Goal: Information Seeking & Learning: Learn about a topic

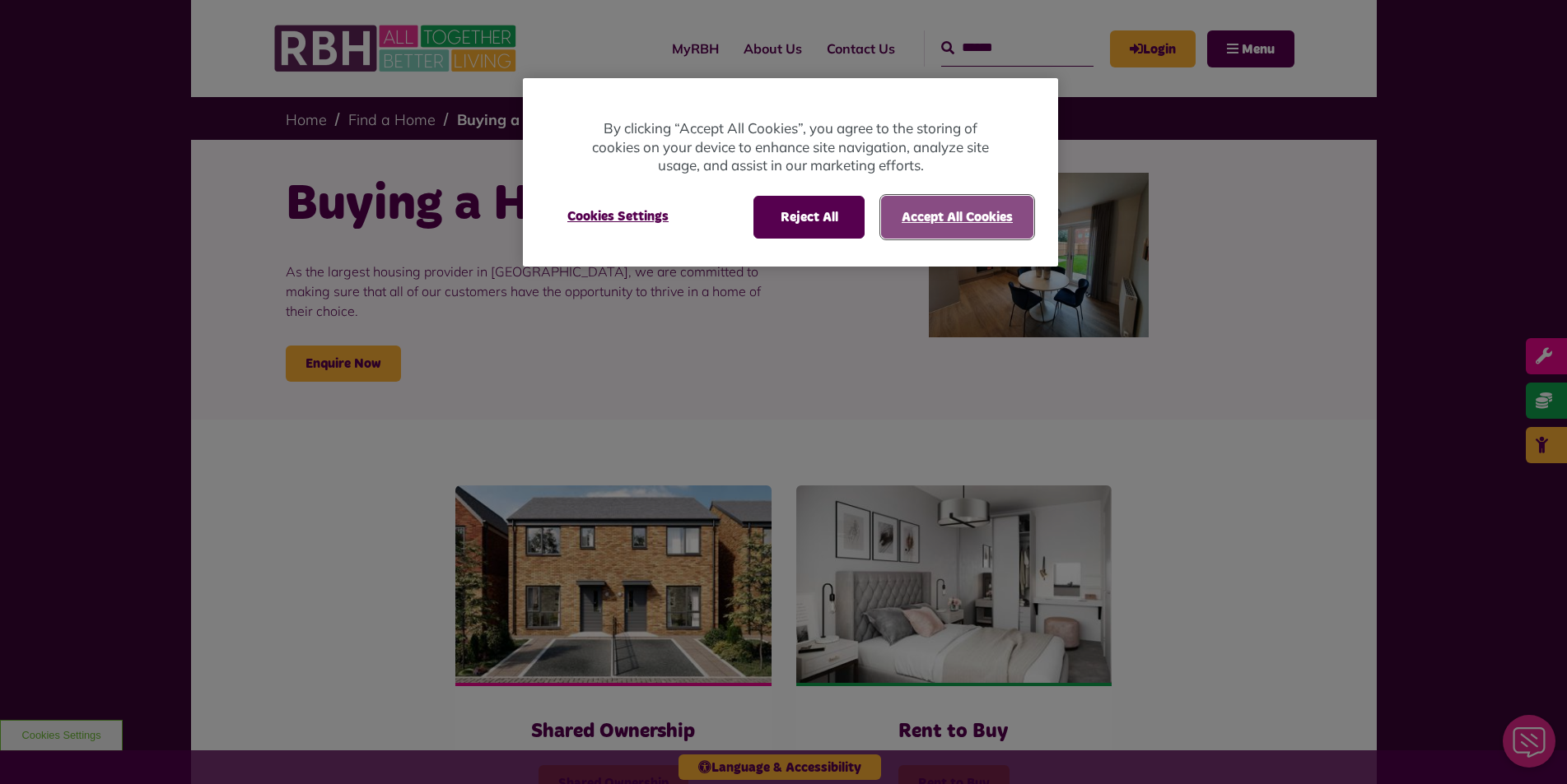
click at [968, 219] on button "Accept All Cookies" at bounding box center [957, 217] width 152 height 43
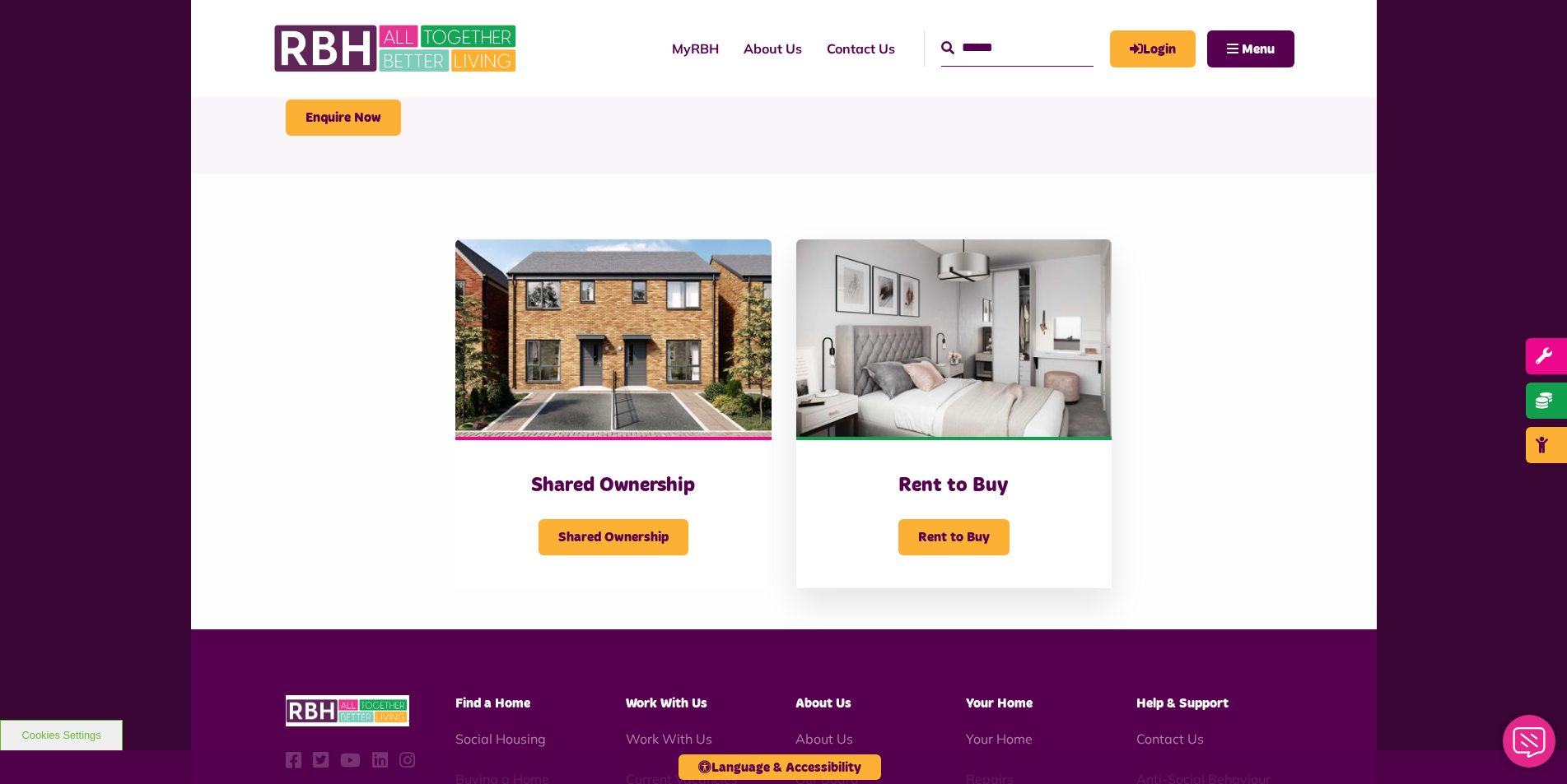
scroll to position [247, 0]
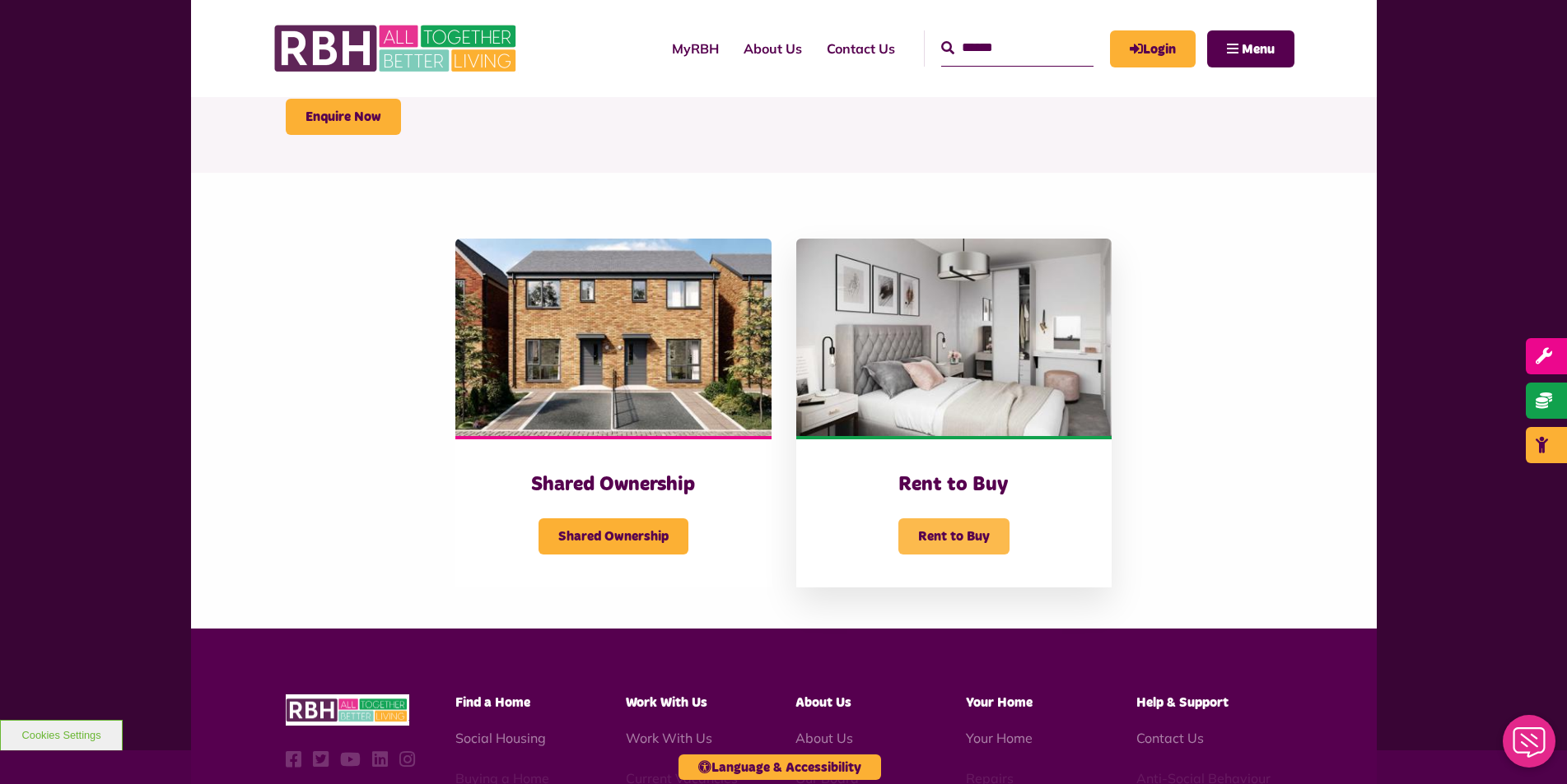
click at [929, 518] on span "Rent to Buy" at bounding box center [954, 537] width 112 height 36
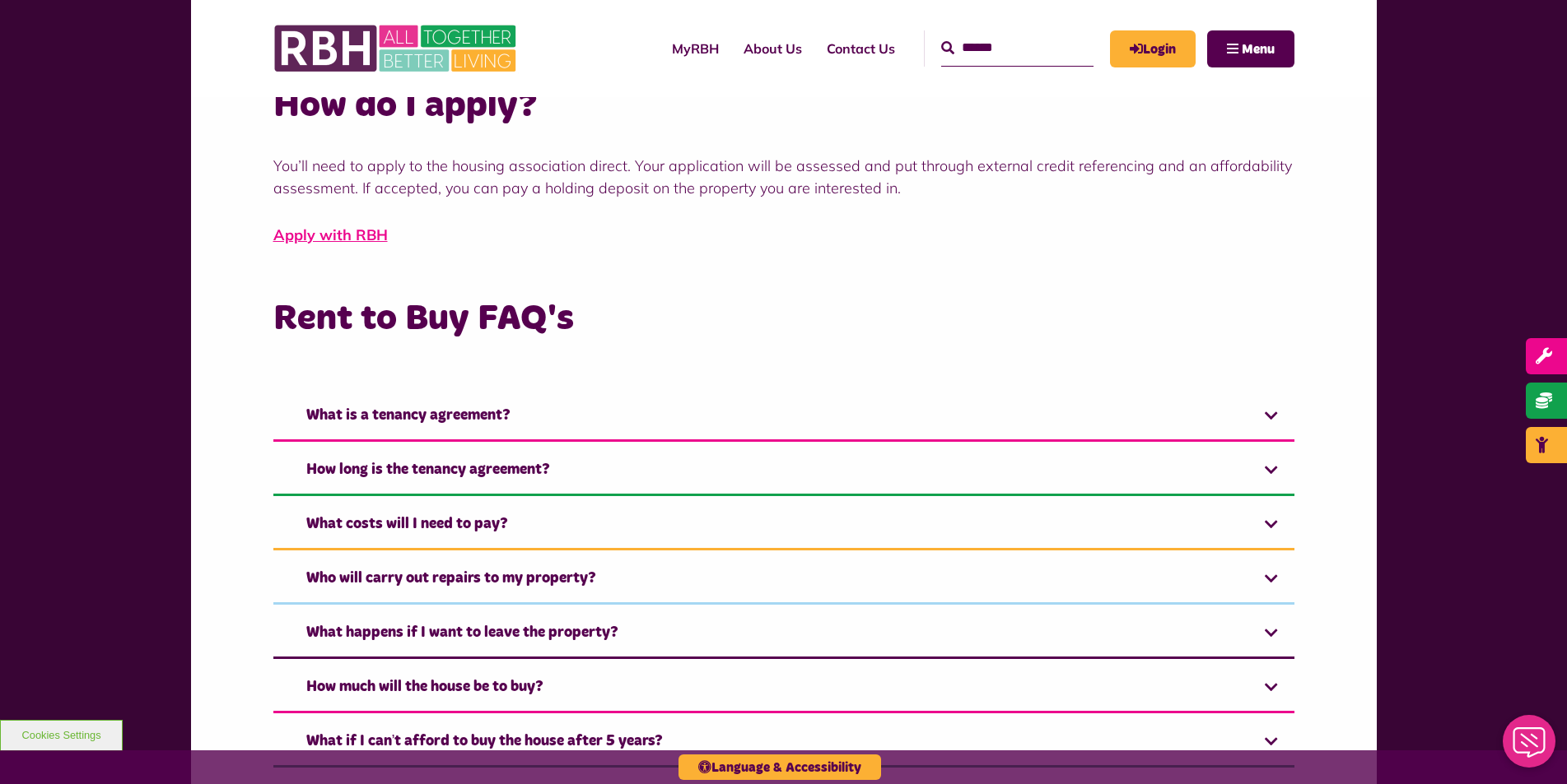
scroll to position [987, 0]
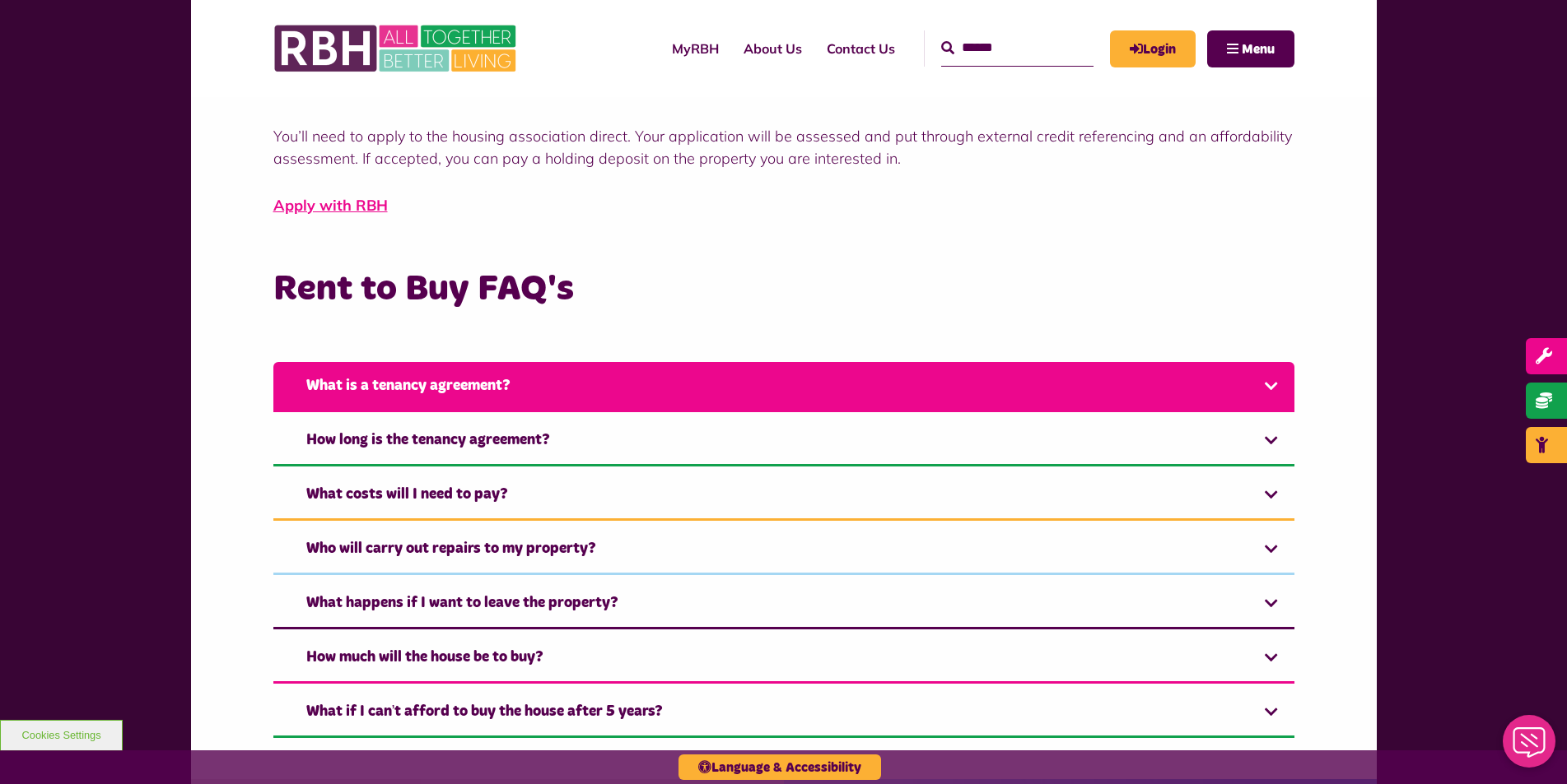
click at [1270, 380] on link "What is a tenancy agreement?" at bounding box center [784, 386] width 1021 height 50
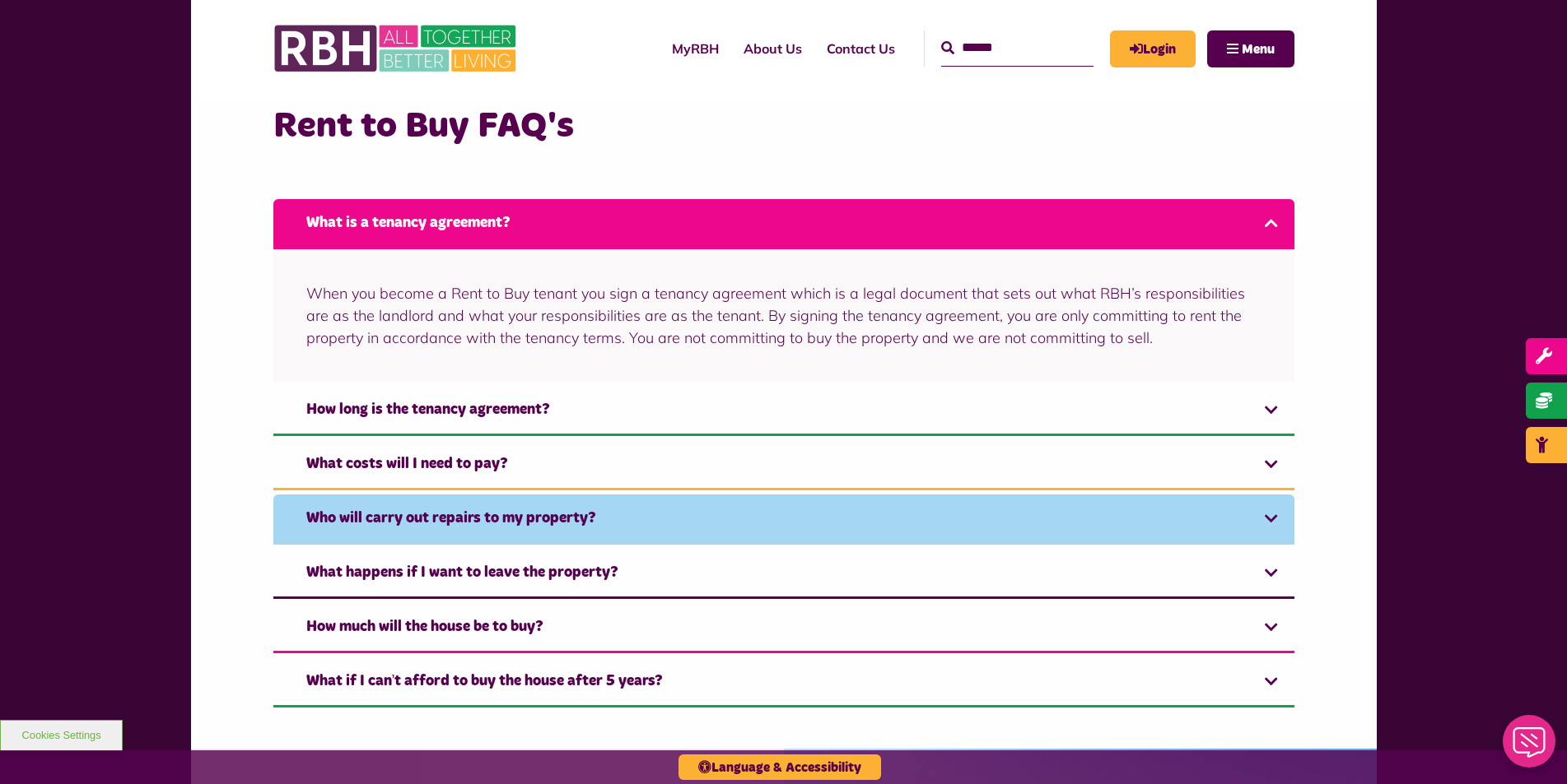
scroll to position [1152, 0]
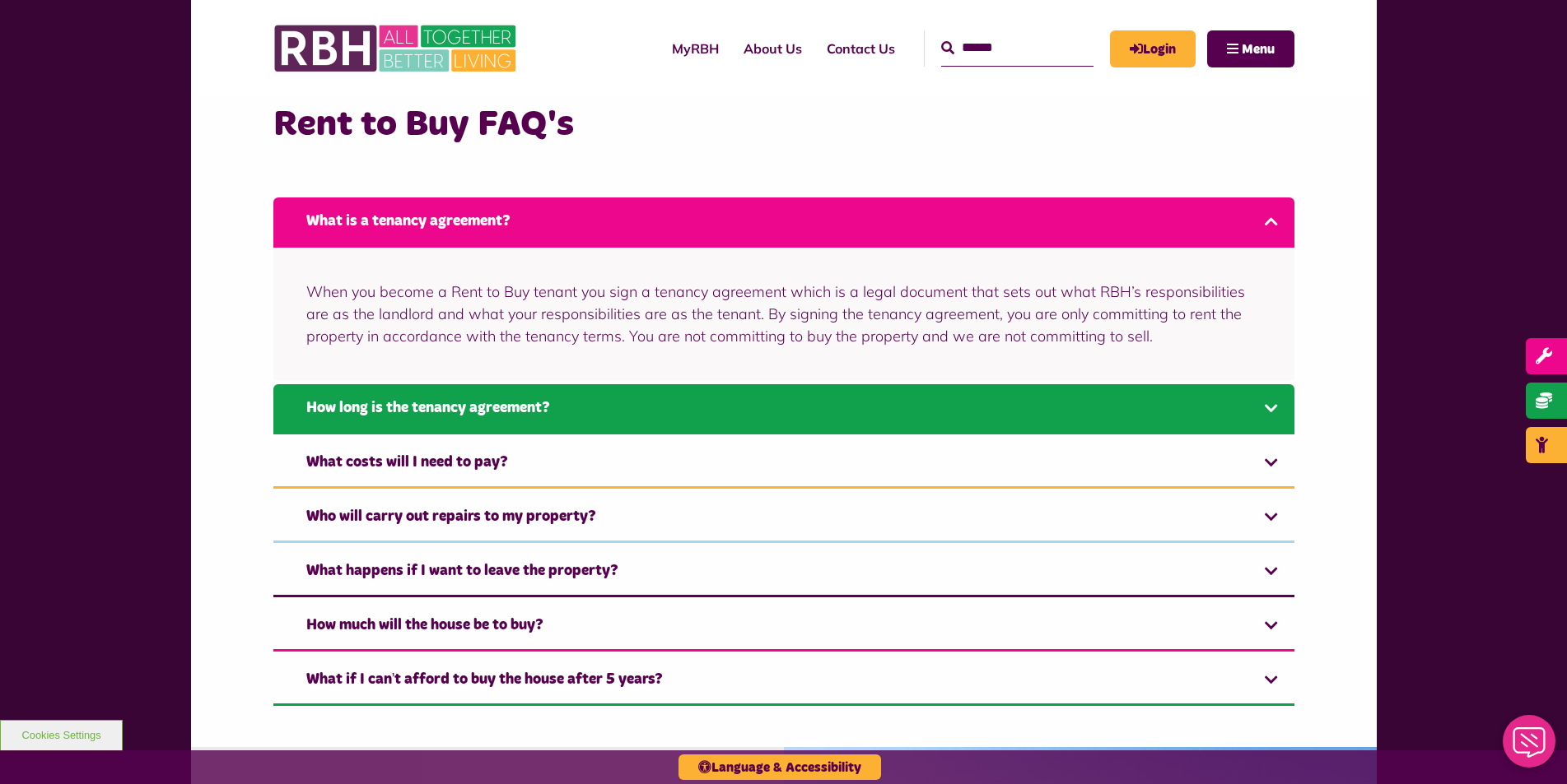
click at [1265, 413] on link "How long is the tenancy agreement?" at bounding box center [784, 409] width 1021 height 50
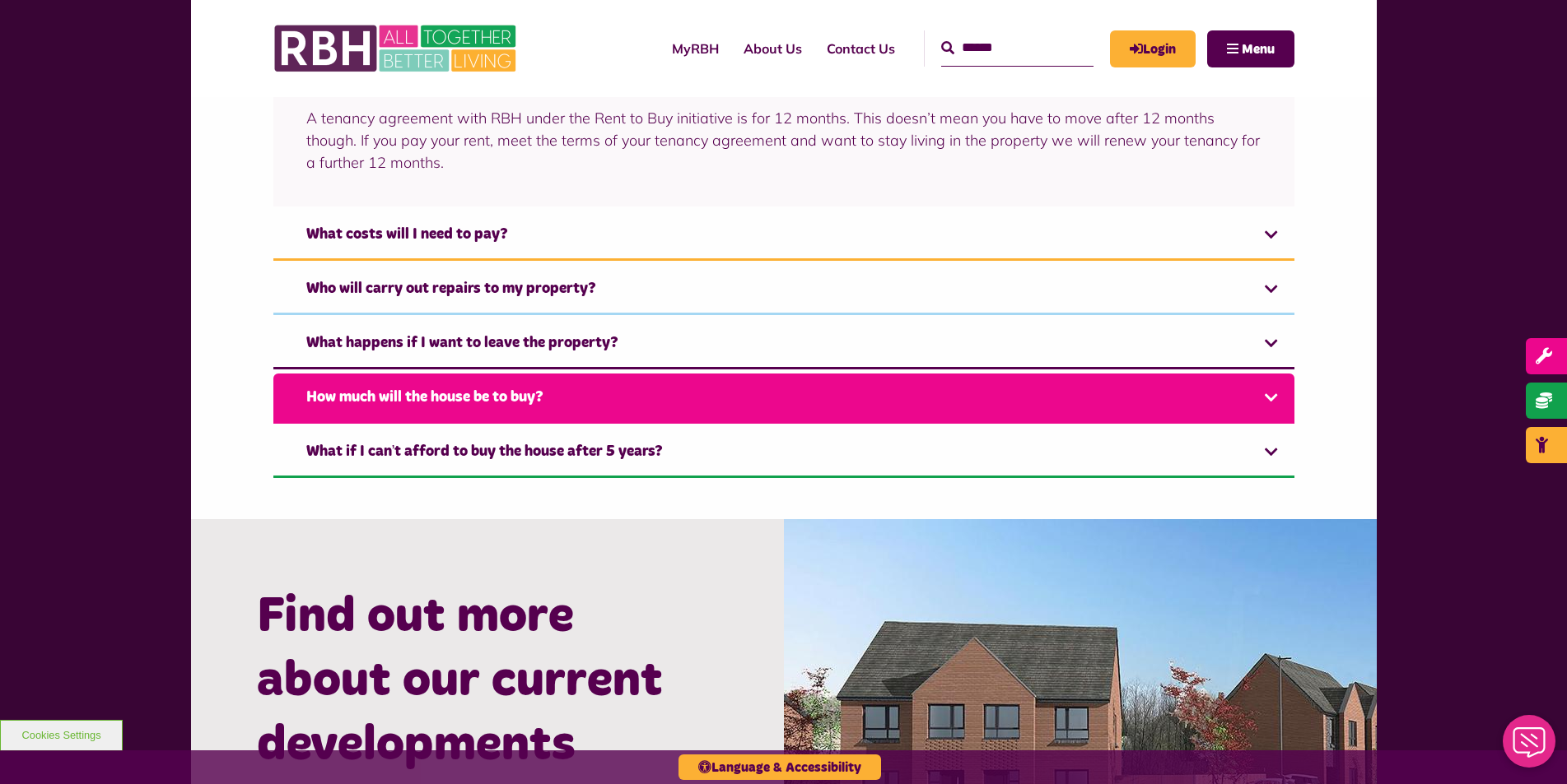
scroll to position [1403, 0]
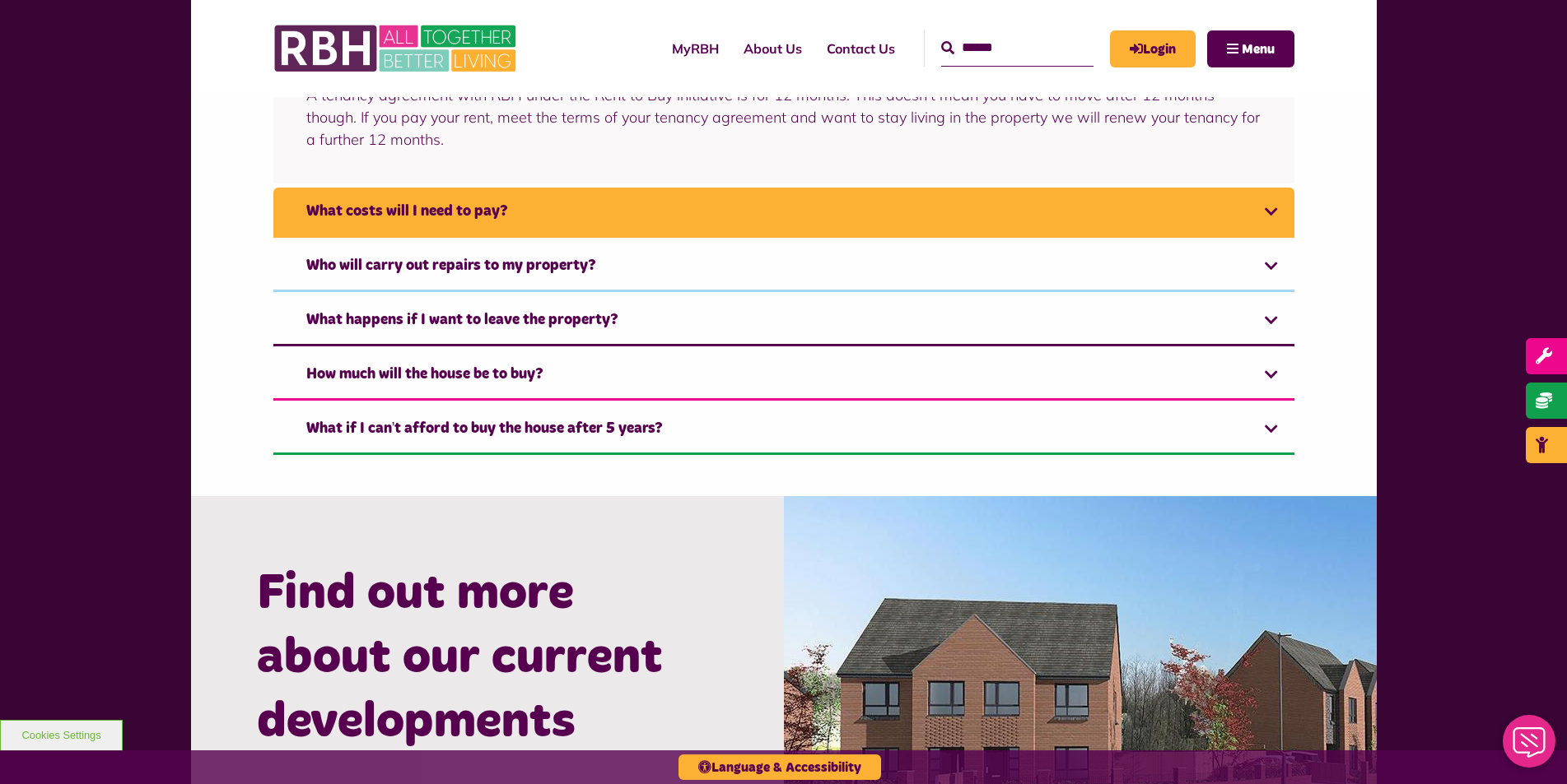
click at [357, 202] on link "What costs will I need to pay?" at bounding box center [784, 212] width 1021 height 50
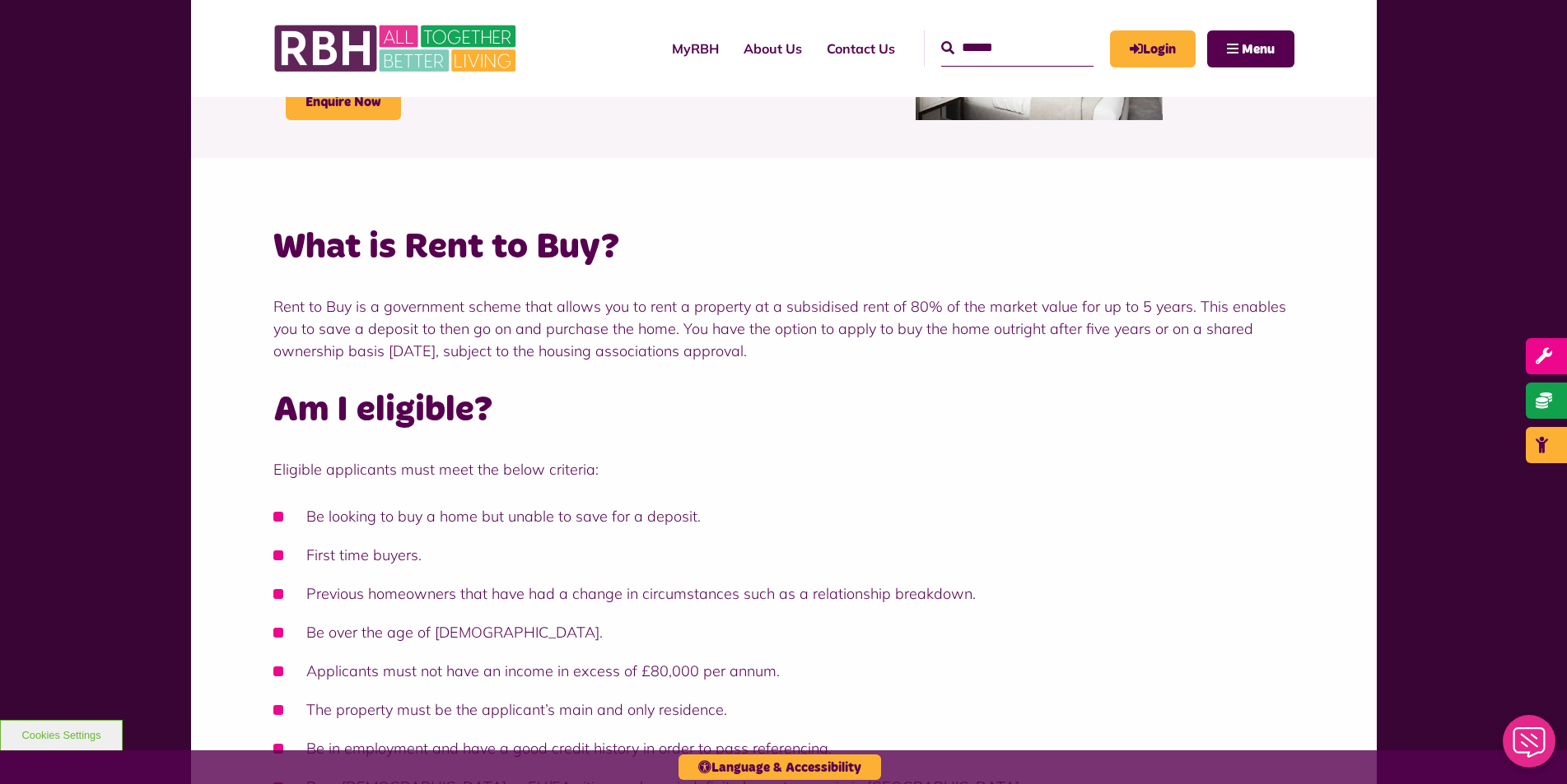
scroll to position [247, 0]
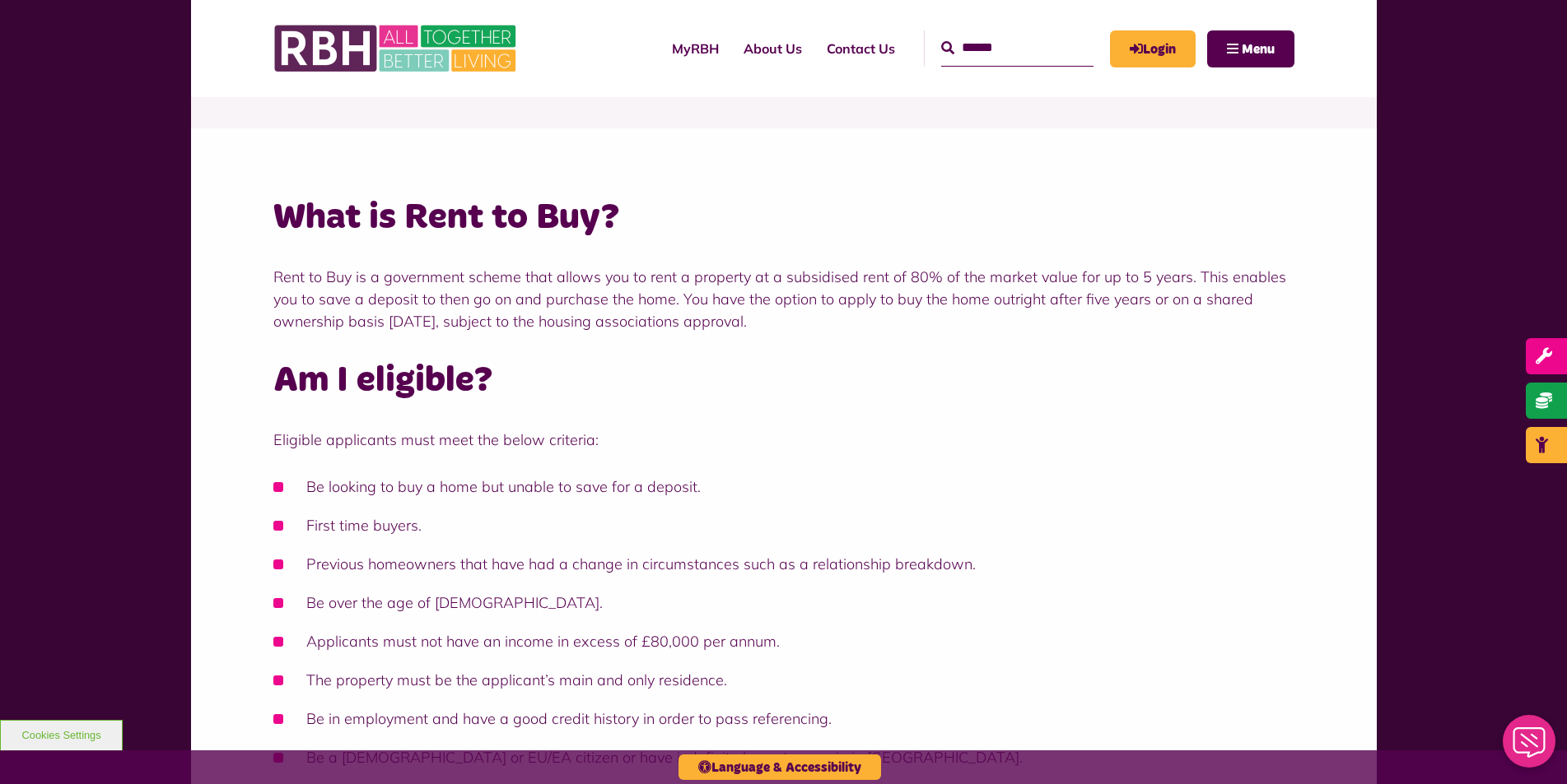
click at [354, 486] on li "Be looking to buy a home but unable to save for a deposit." at bounding box center [784, 487] width 1021 height 23
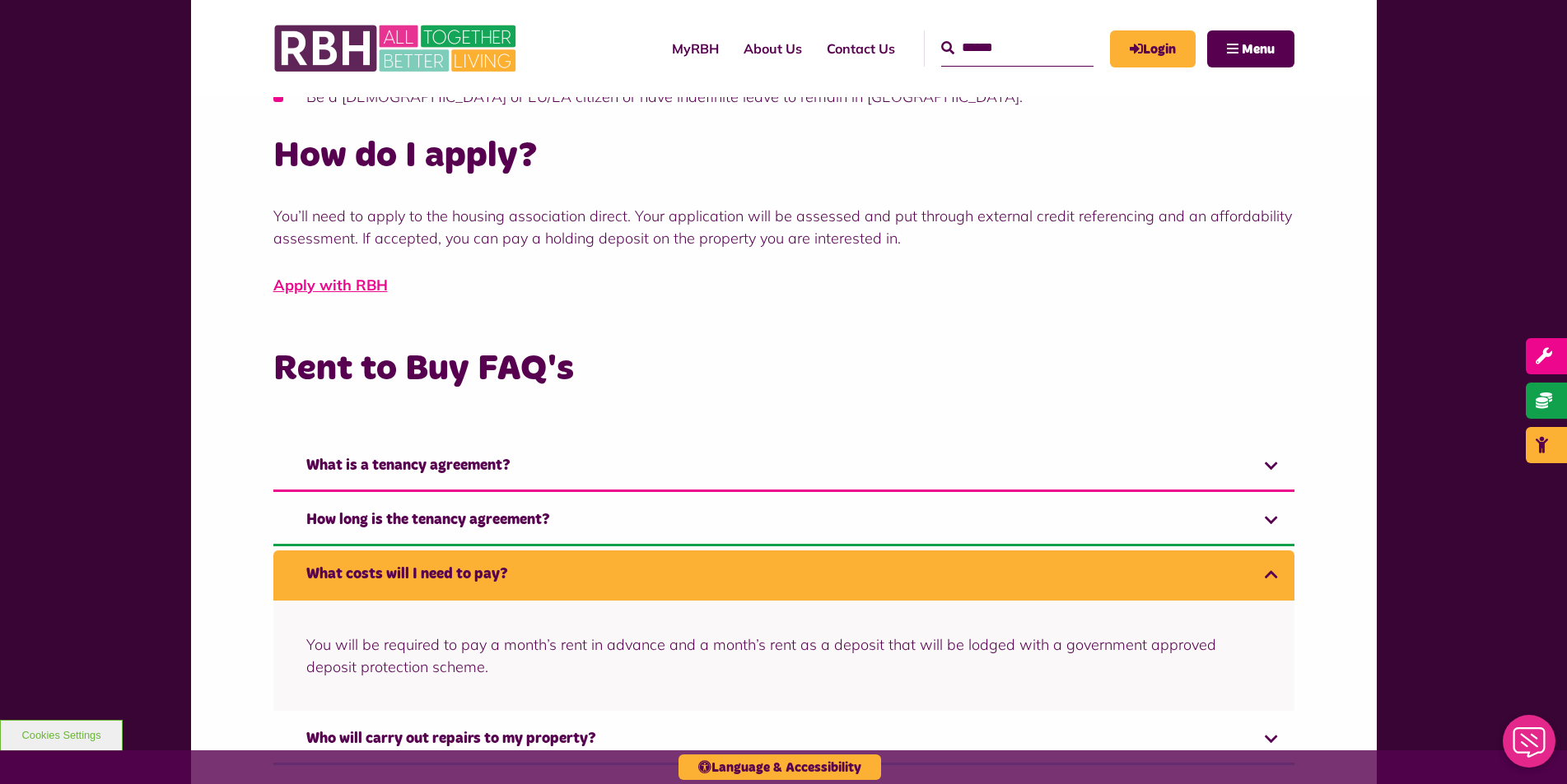
scroll to position [905, 0]
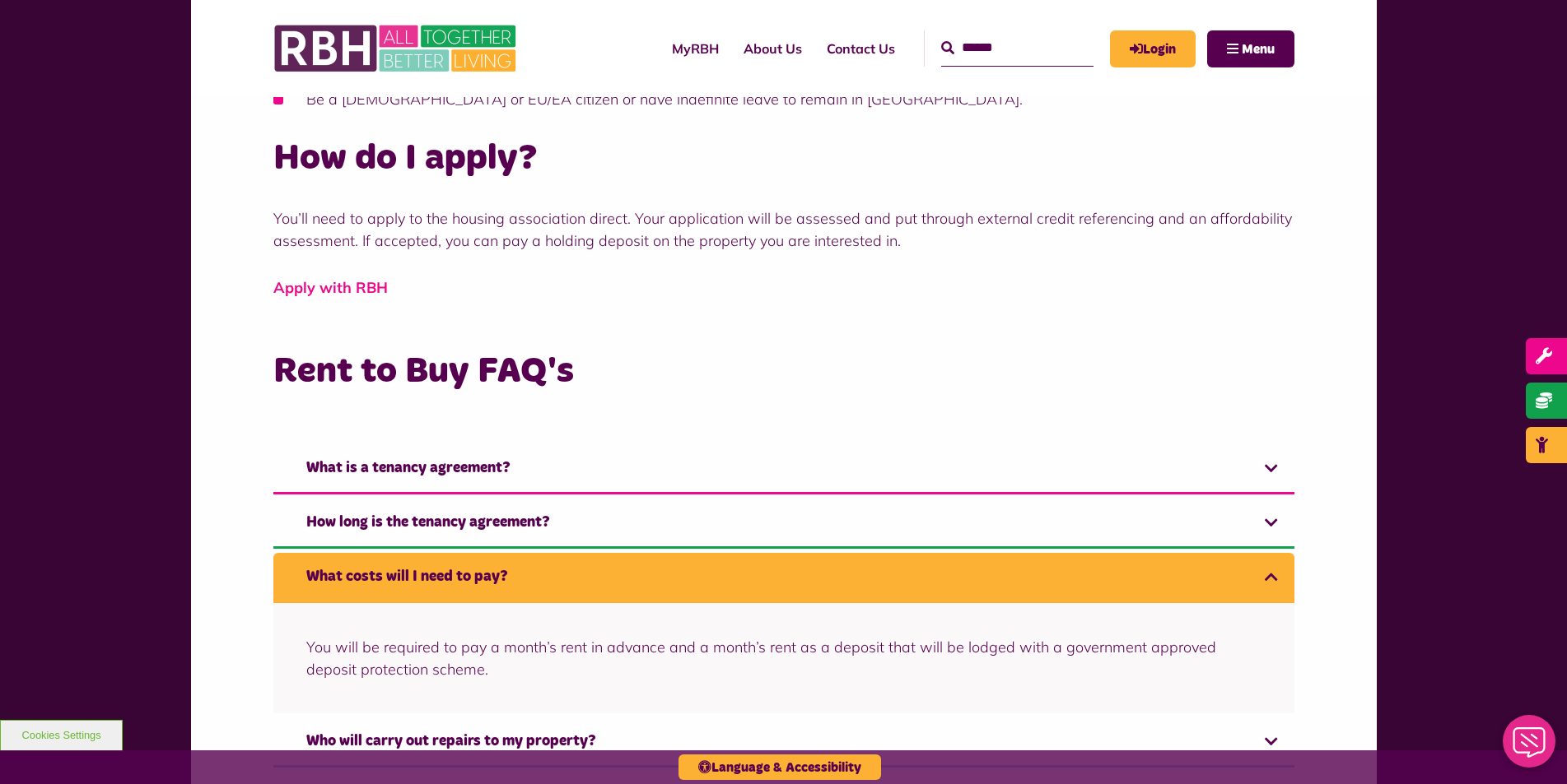
click at [336, 288] on link "Apply with RBH" at bounding box center [330, 287] width 114 height 19
click at [496, 576] on link "What costs will I need to pay?" at bounding box center [784, 577] width 1021 height 50
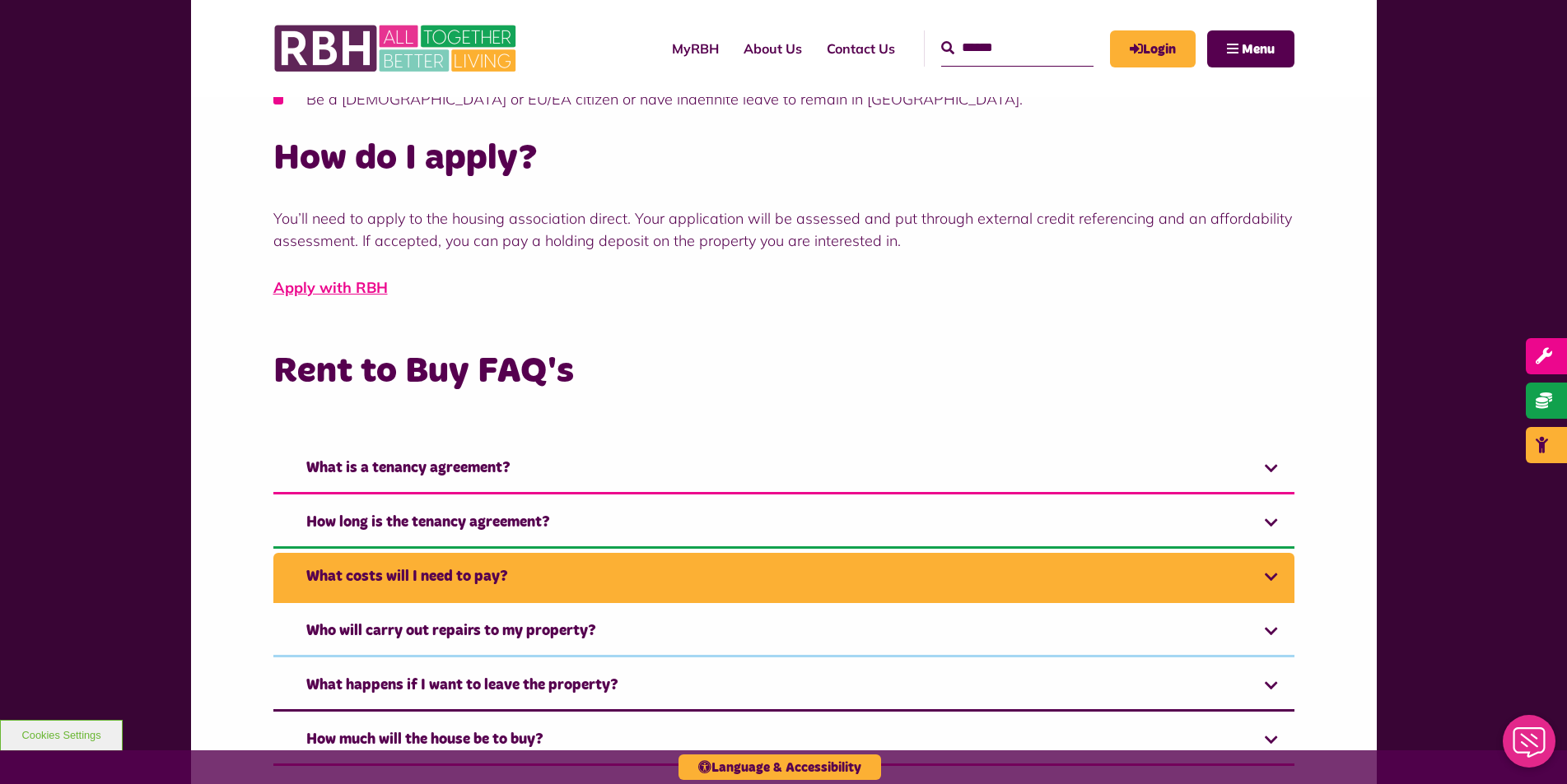
drag, startPoint x: 1279, startPoint y: 573, endPoint x: 1265, endPoint y: 575, distance: 14.1
click at [1277, 575] on link "What costs will I need to pay?" at bounding box center [784, 577] width 1021 height 50
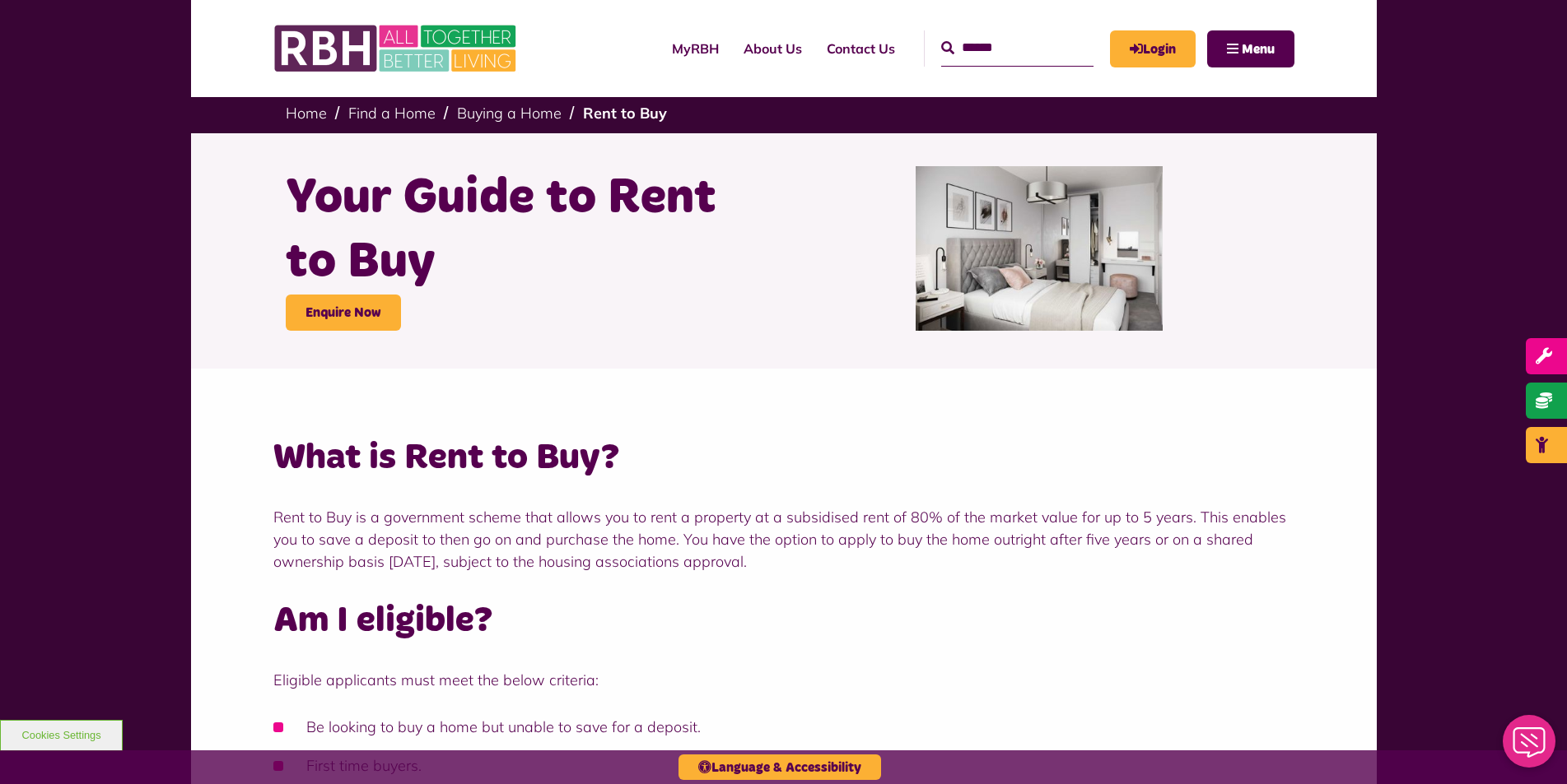
scroll to position [0, 0]
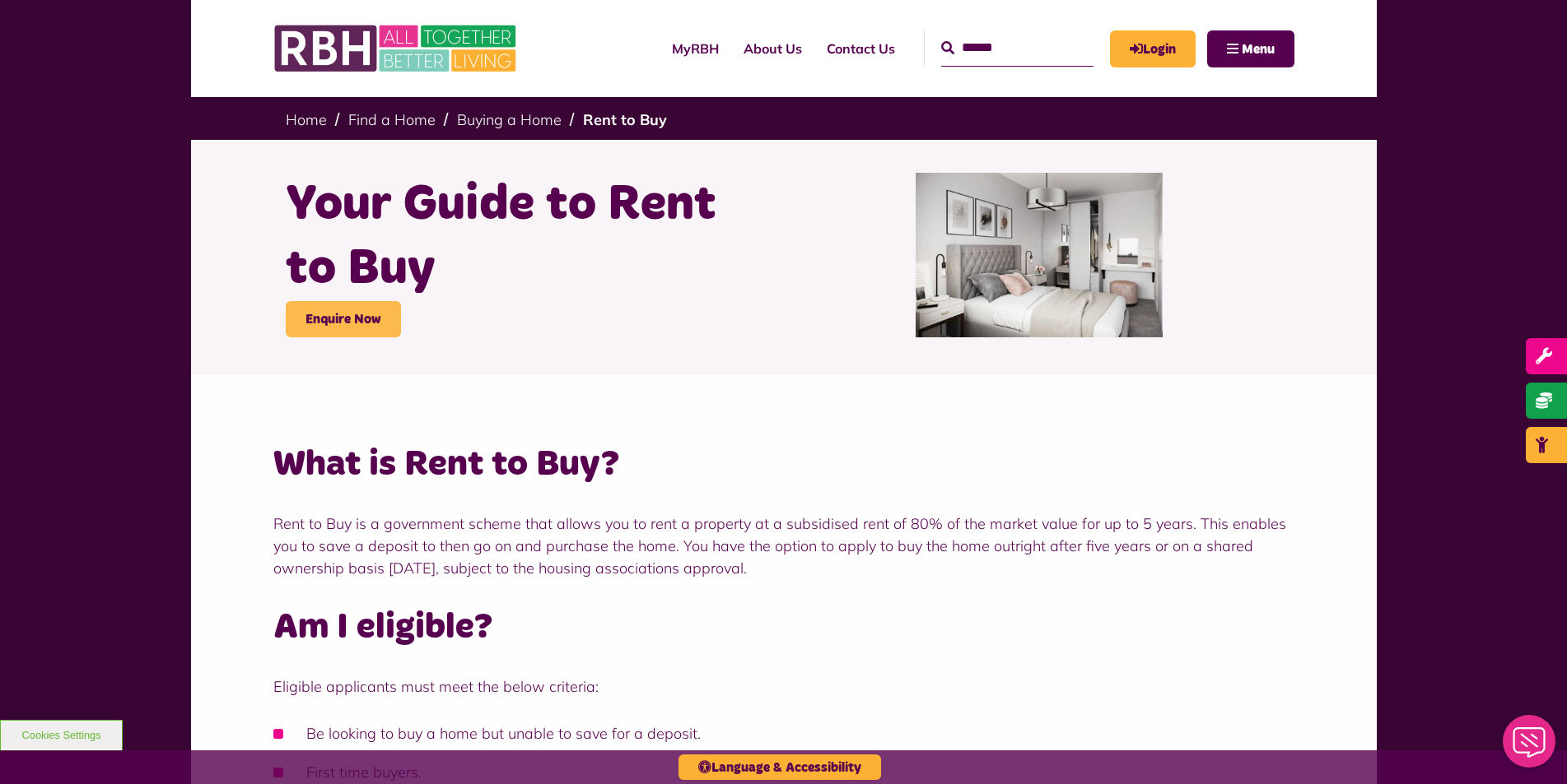
click at [306, 314] on link "Enquire Now" at bounding box center [343, 319] width 115 height 36
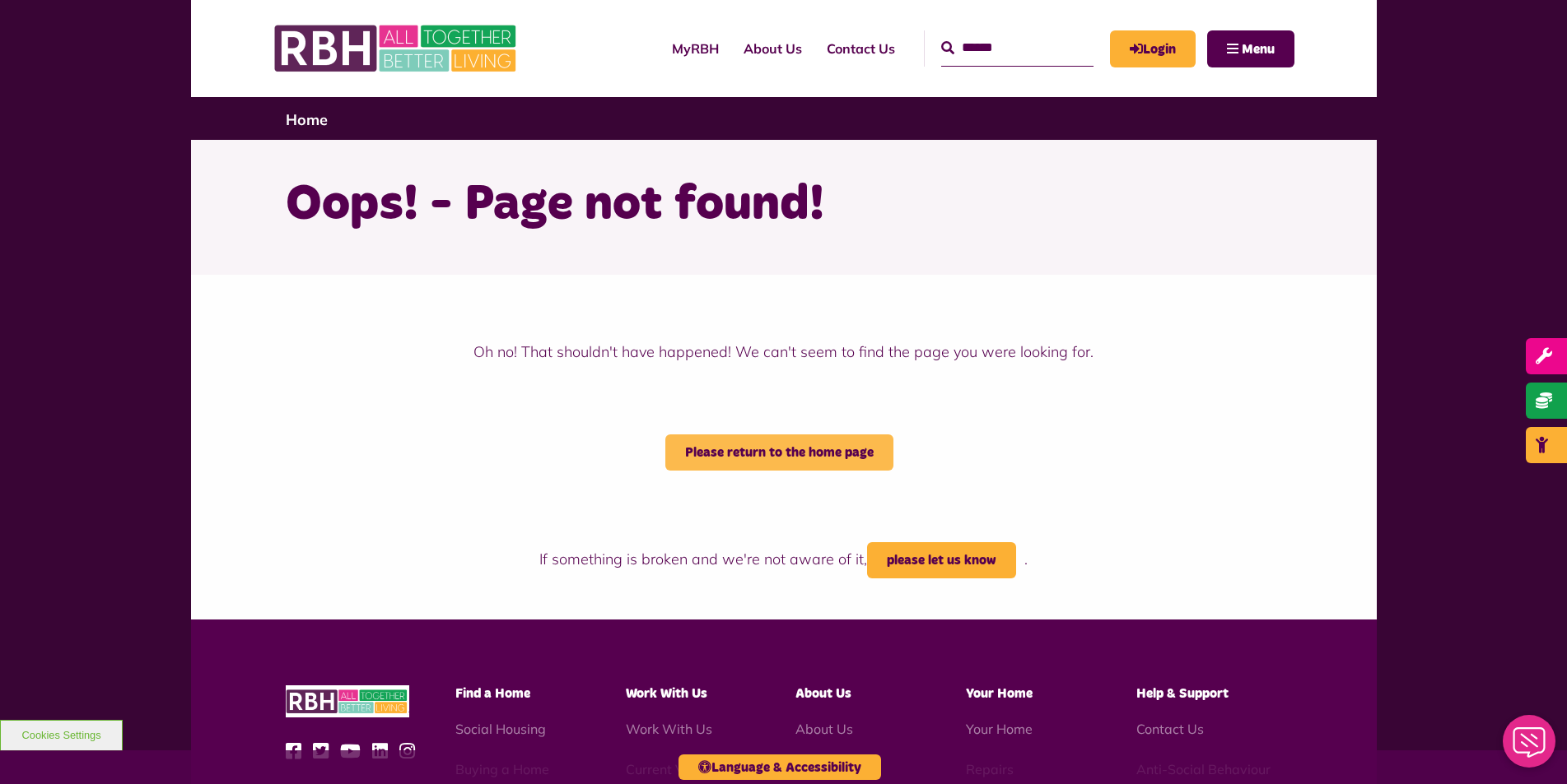
click at [731, 453] on link "Please return to the home page" at bounding box center [779, 452] width 228 height 36
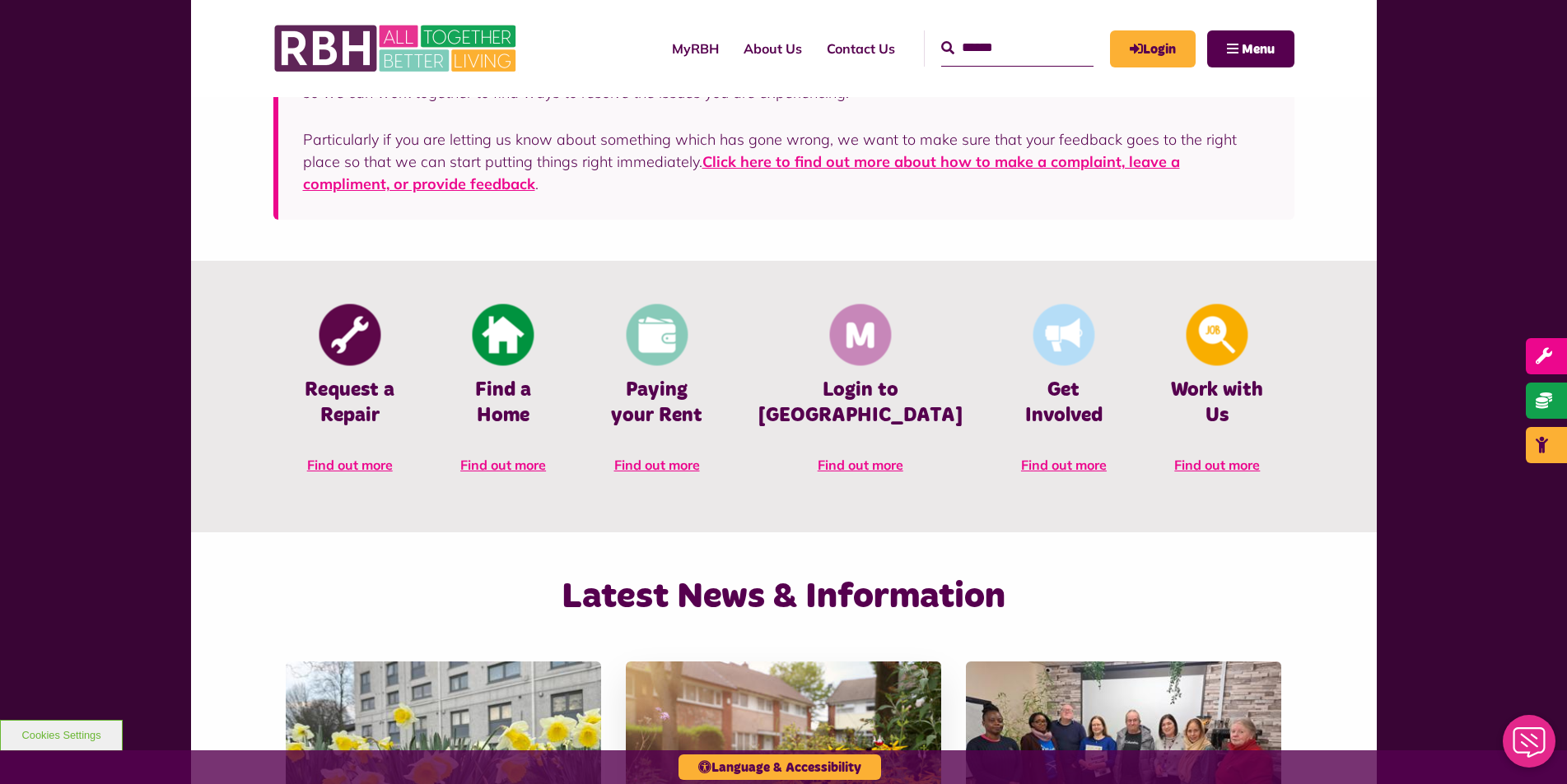
scroll to position [576, 0]
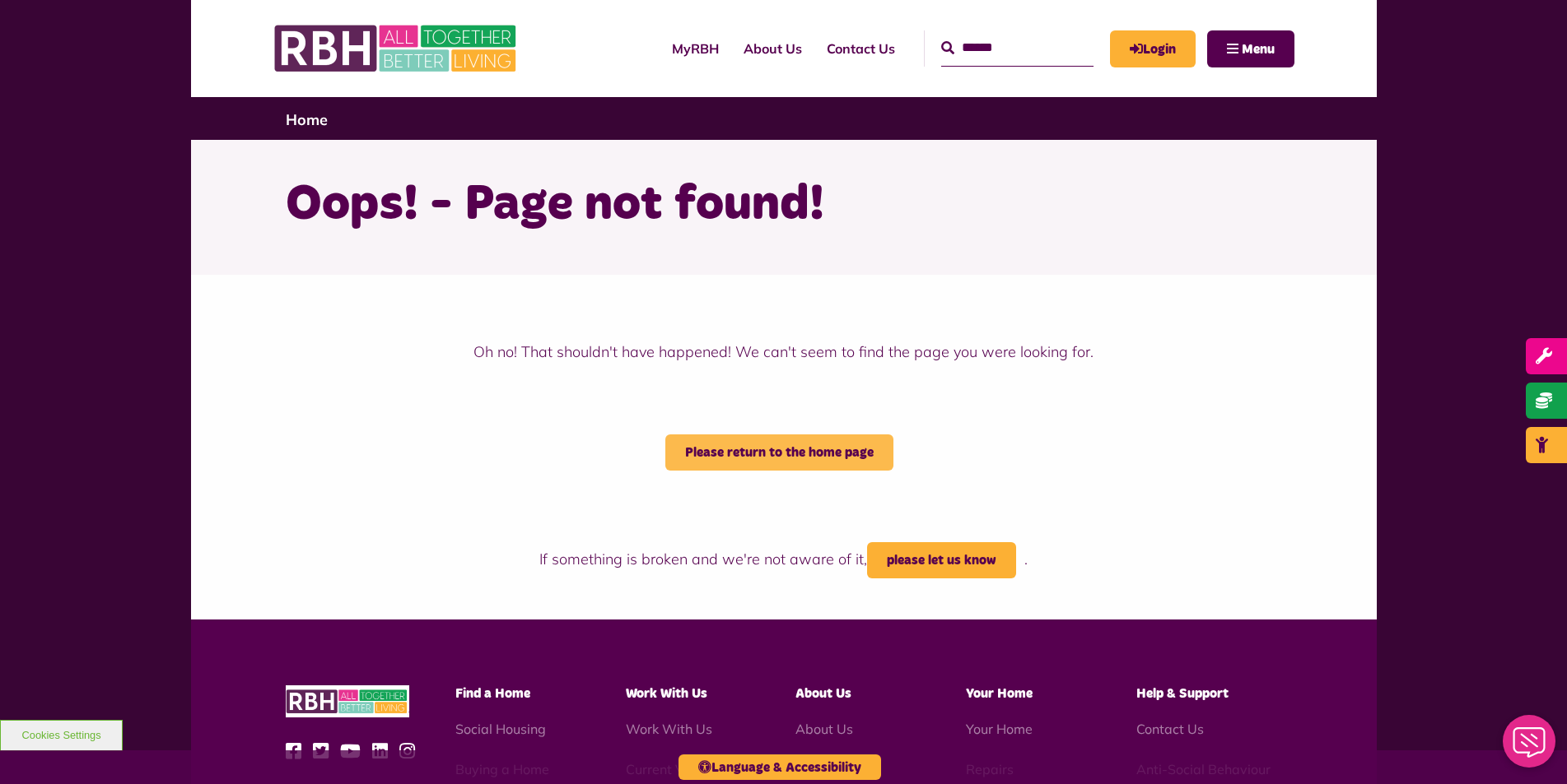
click at [698, 441] on link "Please return to the home page" at bounding box center [779, 452] width 228 height 36
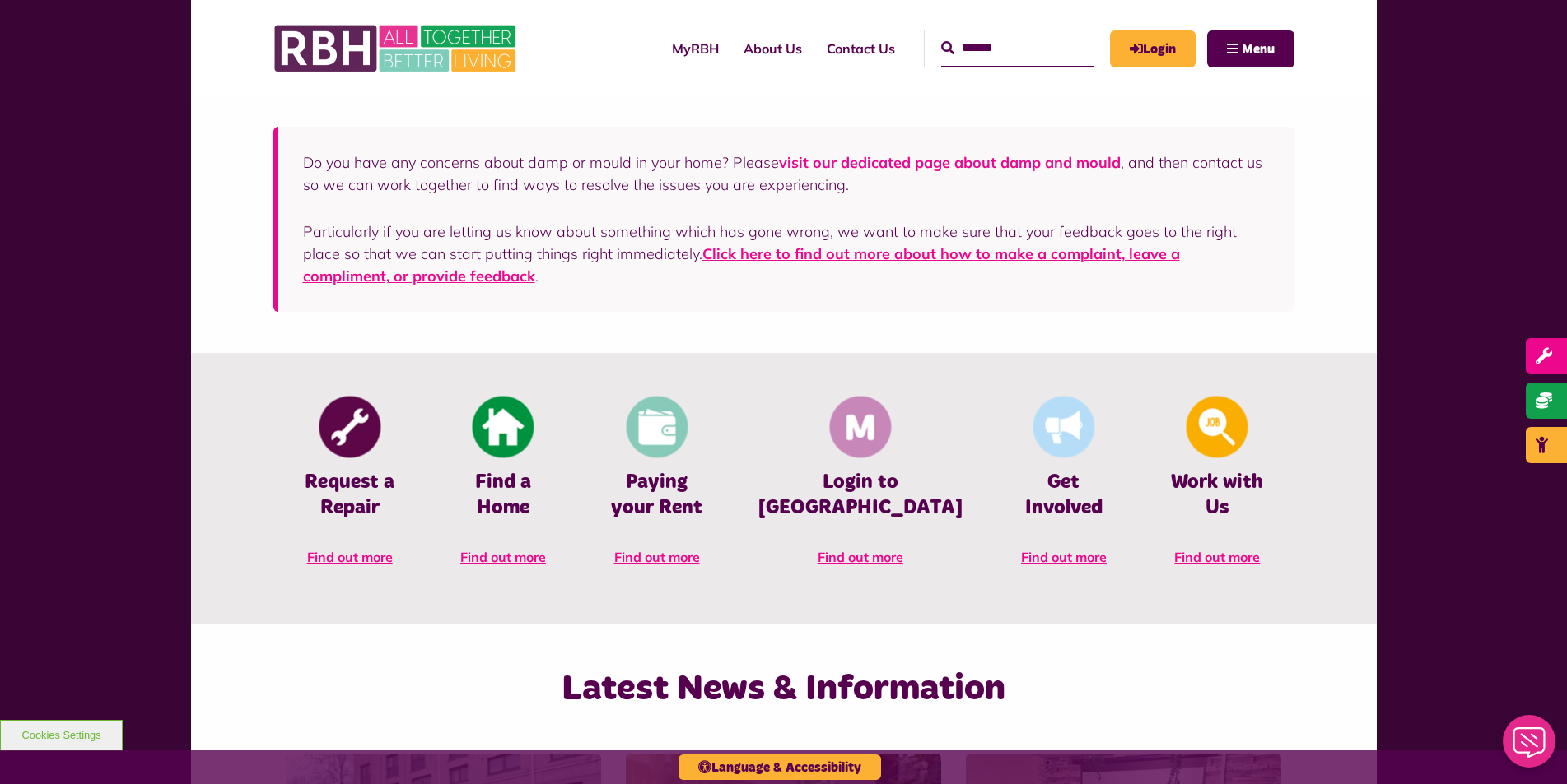
scroll to position [411, 0]
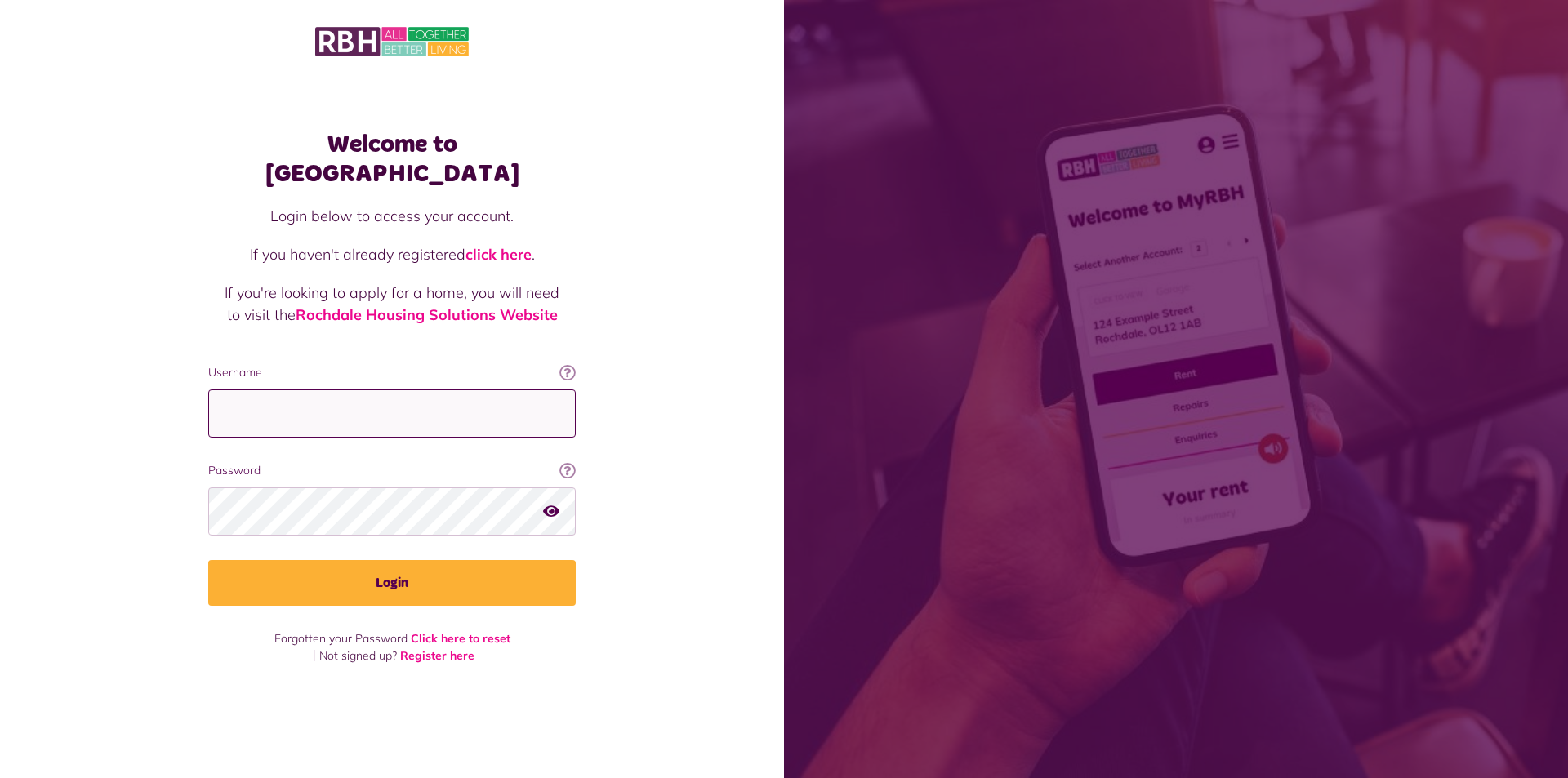
click at [234, 406] on input "Username" at bounding box center [392, 414] width 368 height 49
type input "**********"
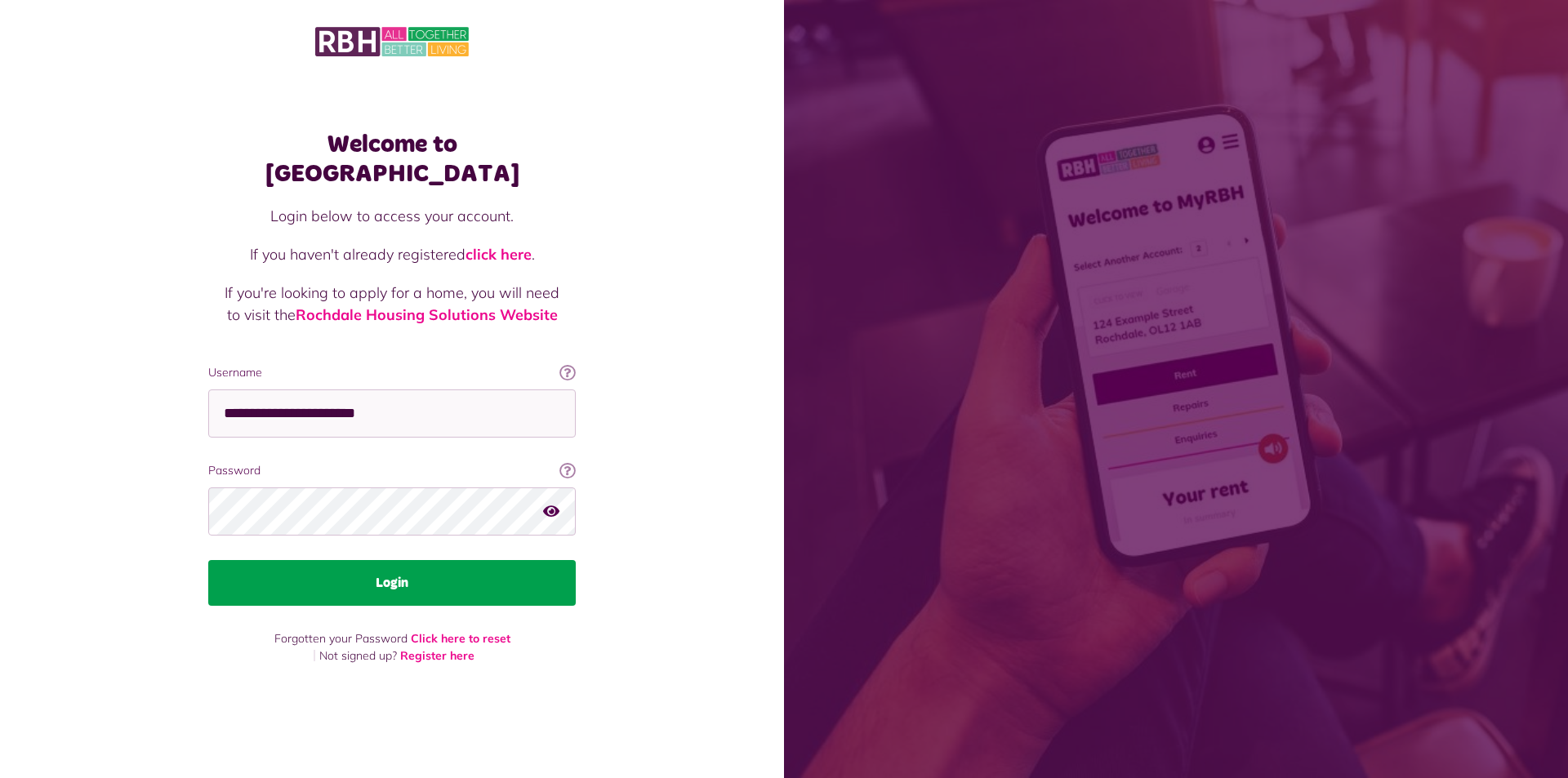
click at [371, 568] on button "Login" at bounding box center [392, 583] width 368 height 46
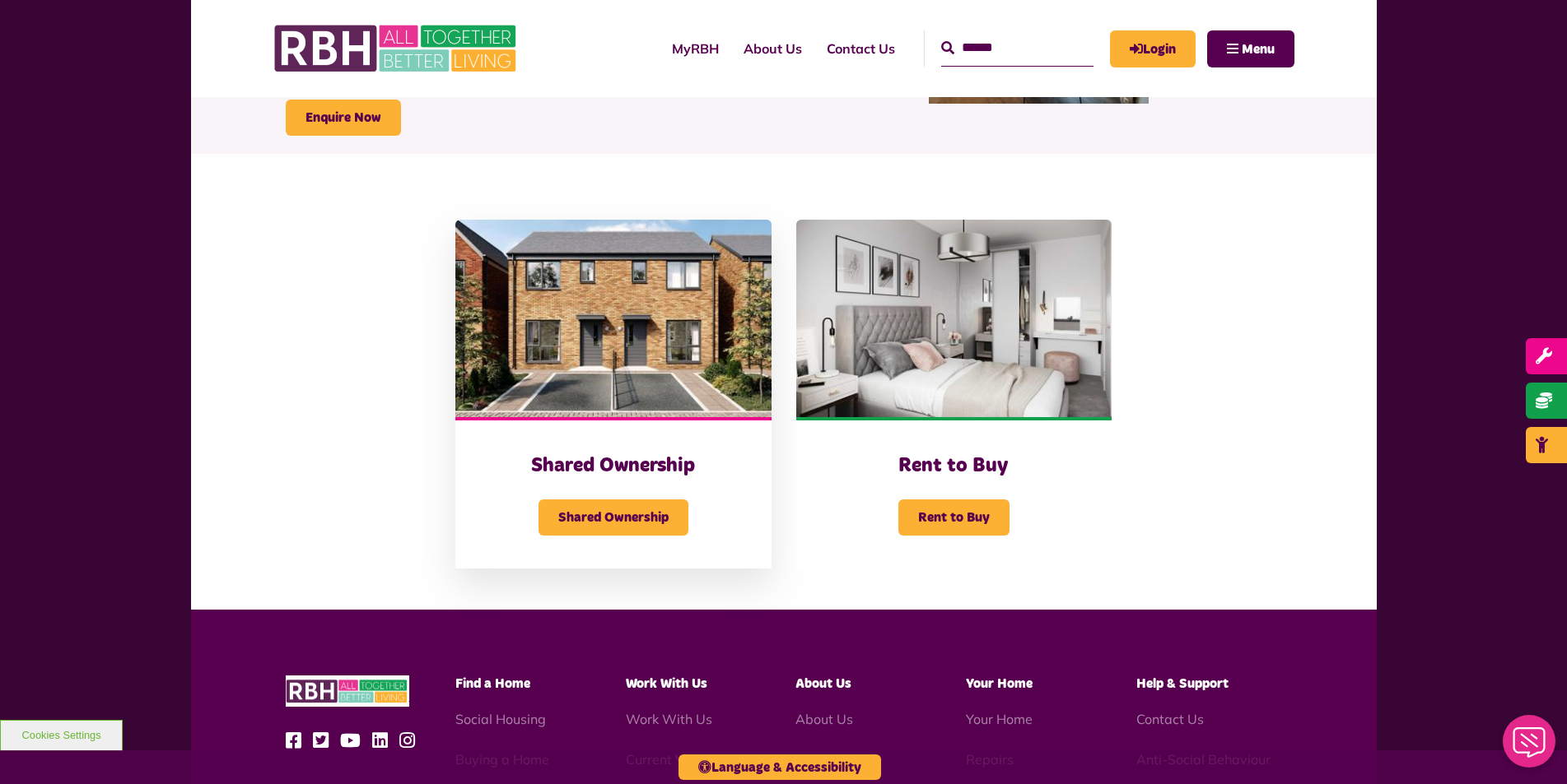
scroll to position [247, 0]
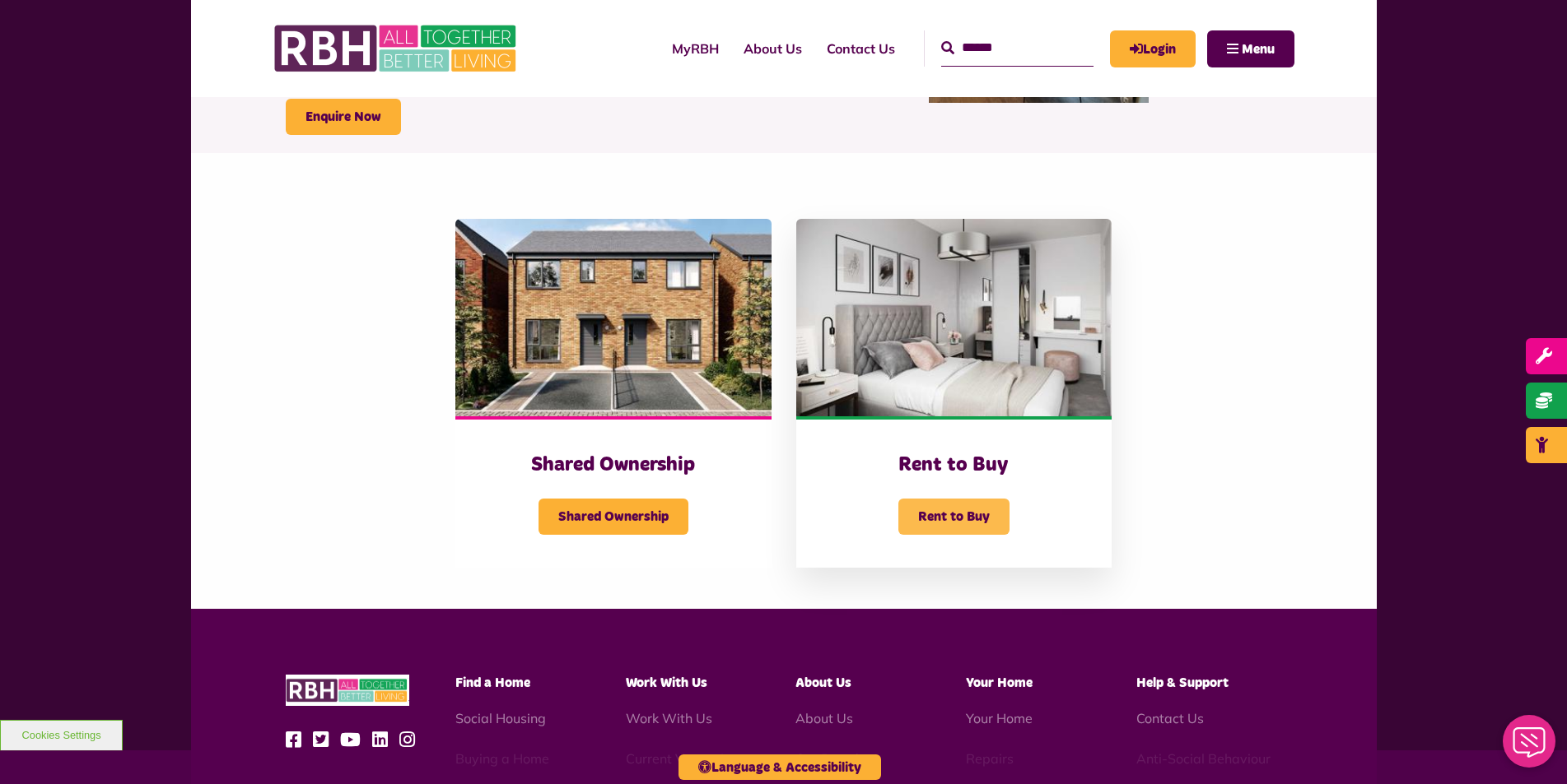
click at [929, 512] on span "Rent to Buy" at bounding box center [954, 517] width 112 height 36
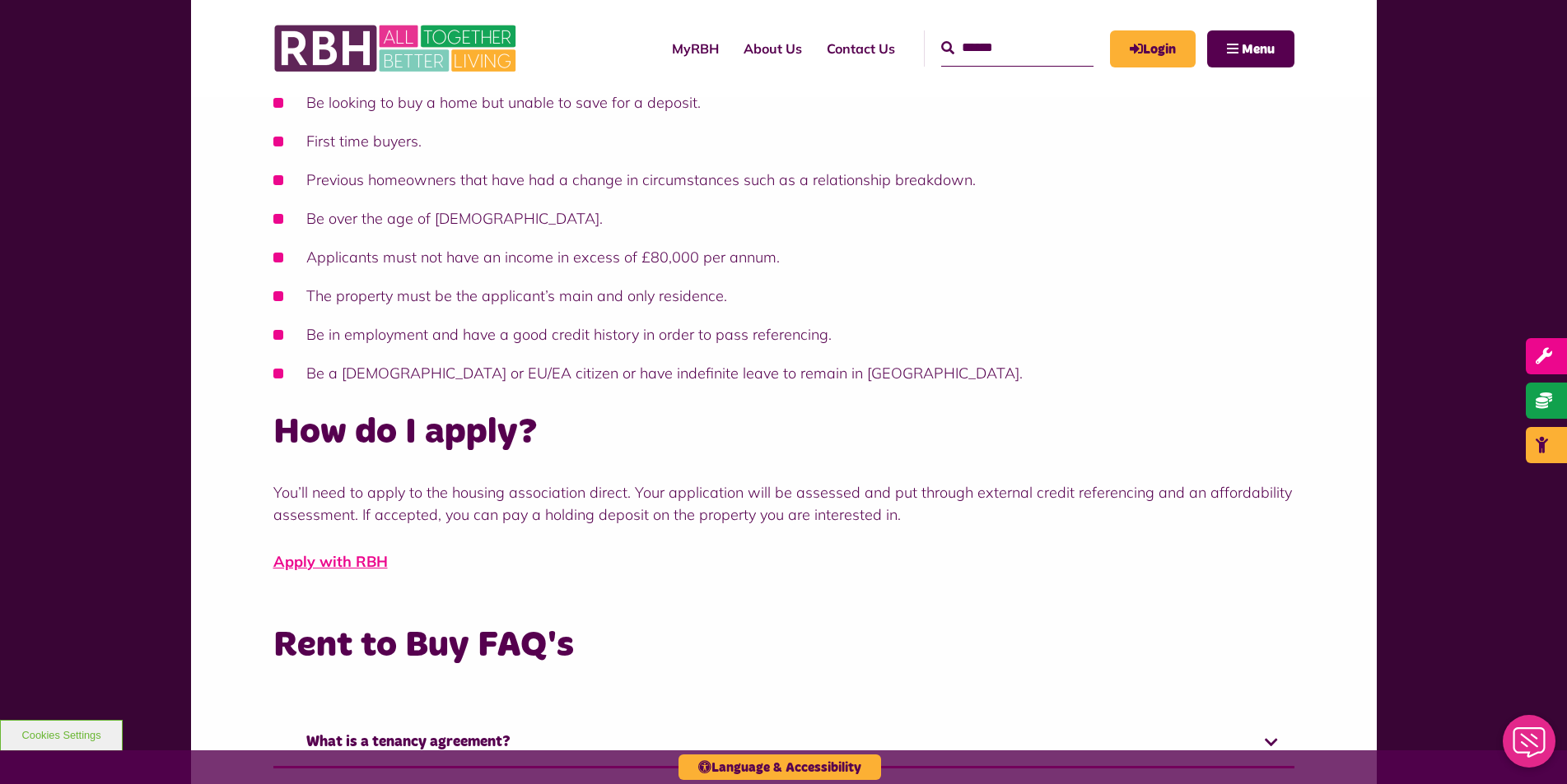
scroll to position [658, 0]
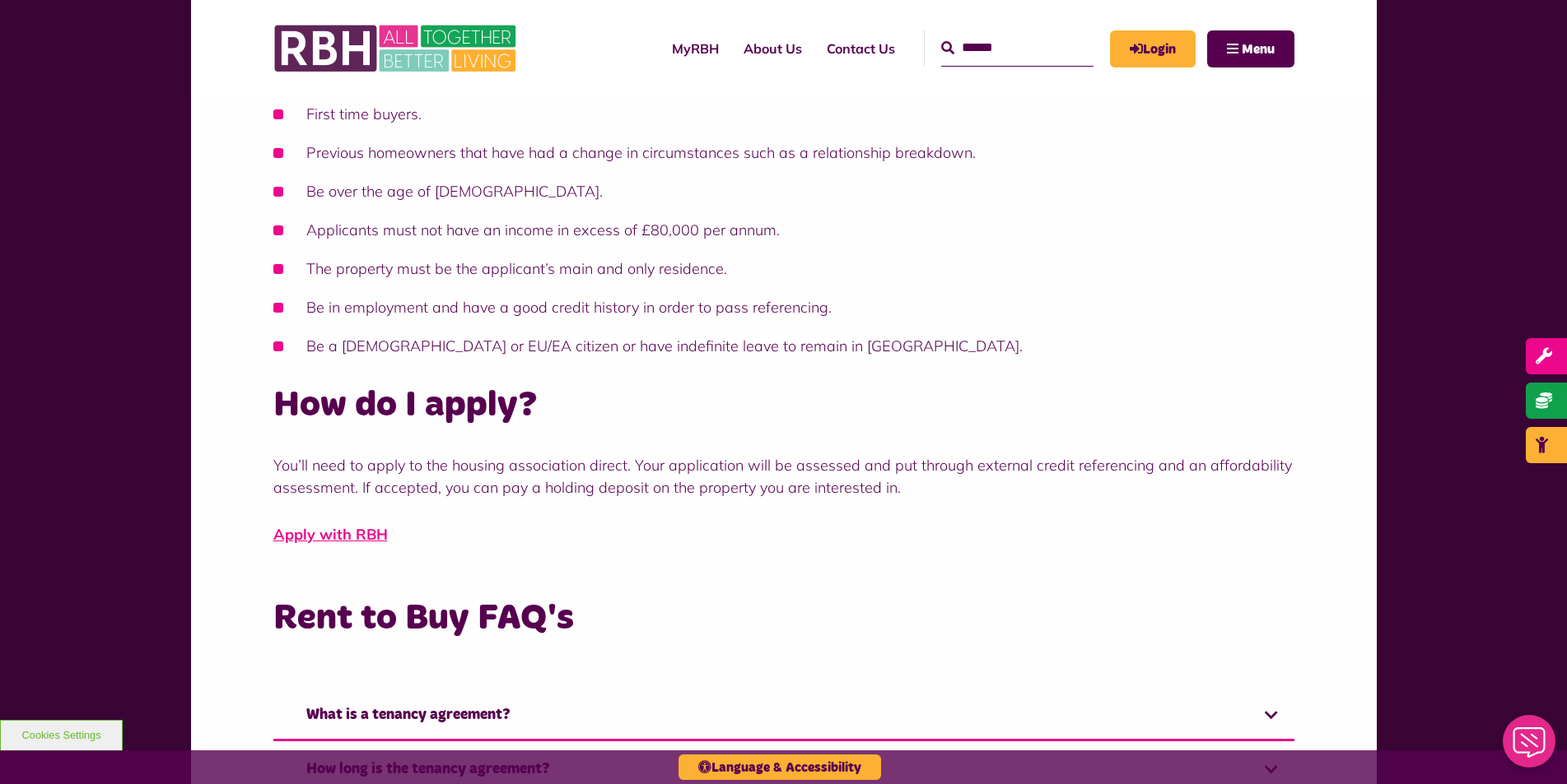
click at [377, 415] on h2 "How do I apply?" at bounding box center [784, 405] width 1021 height 47
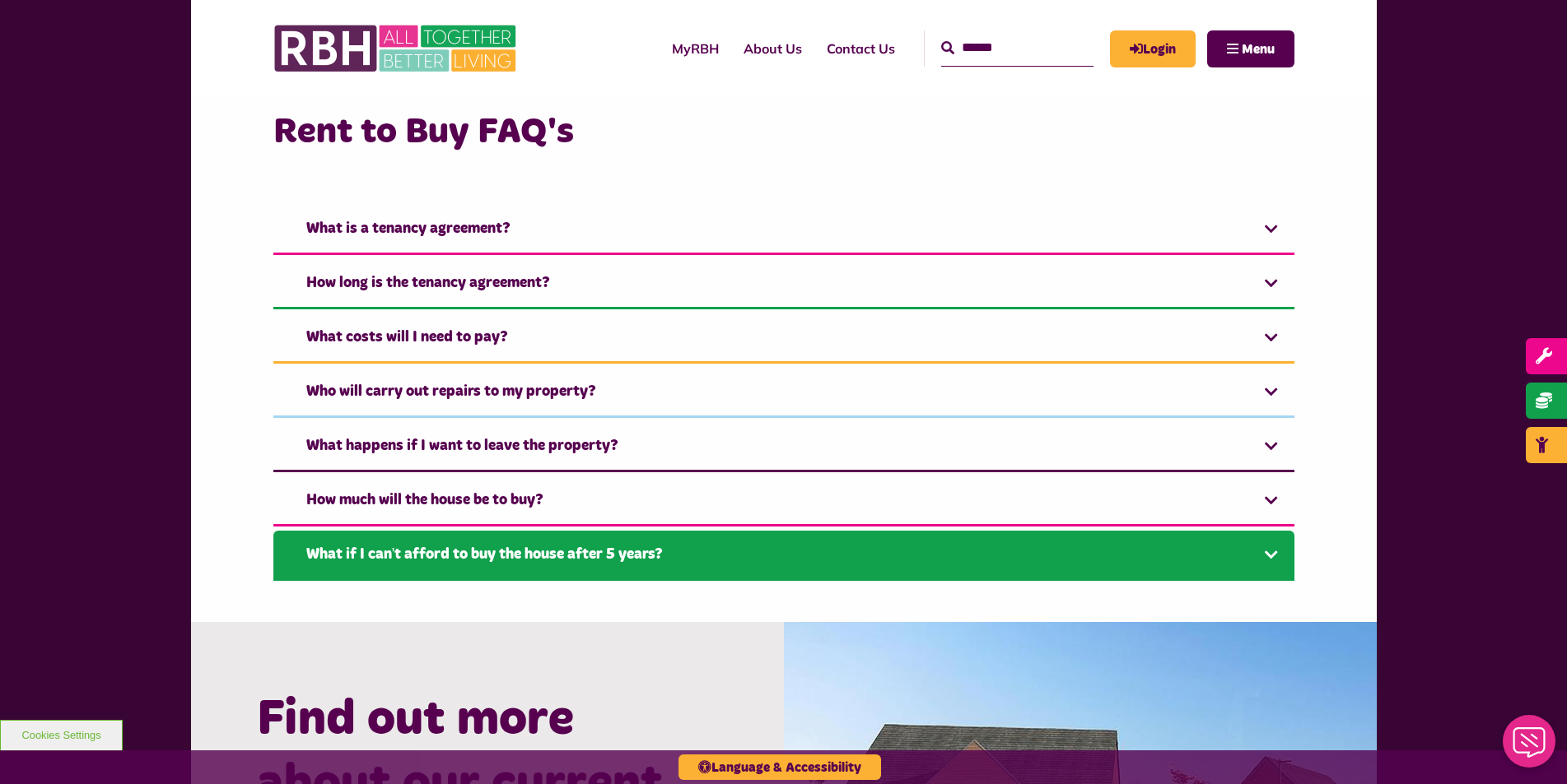
scroll to position [1152, 0]
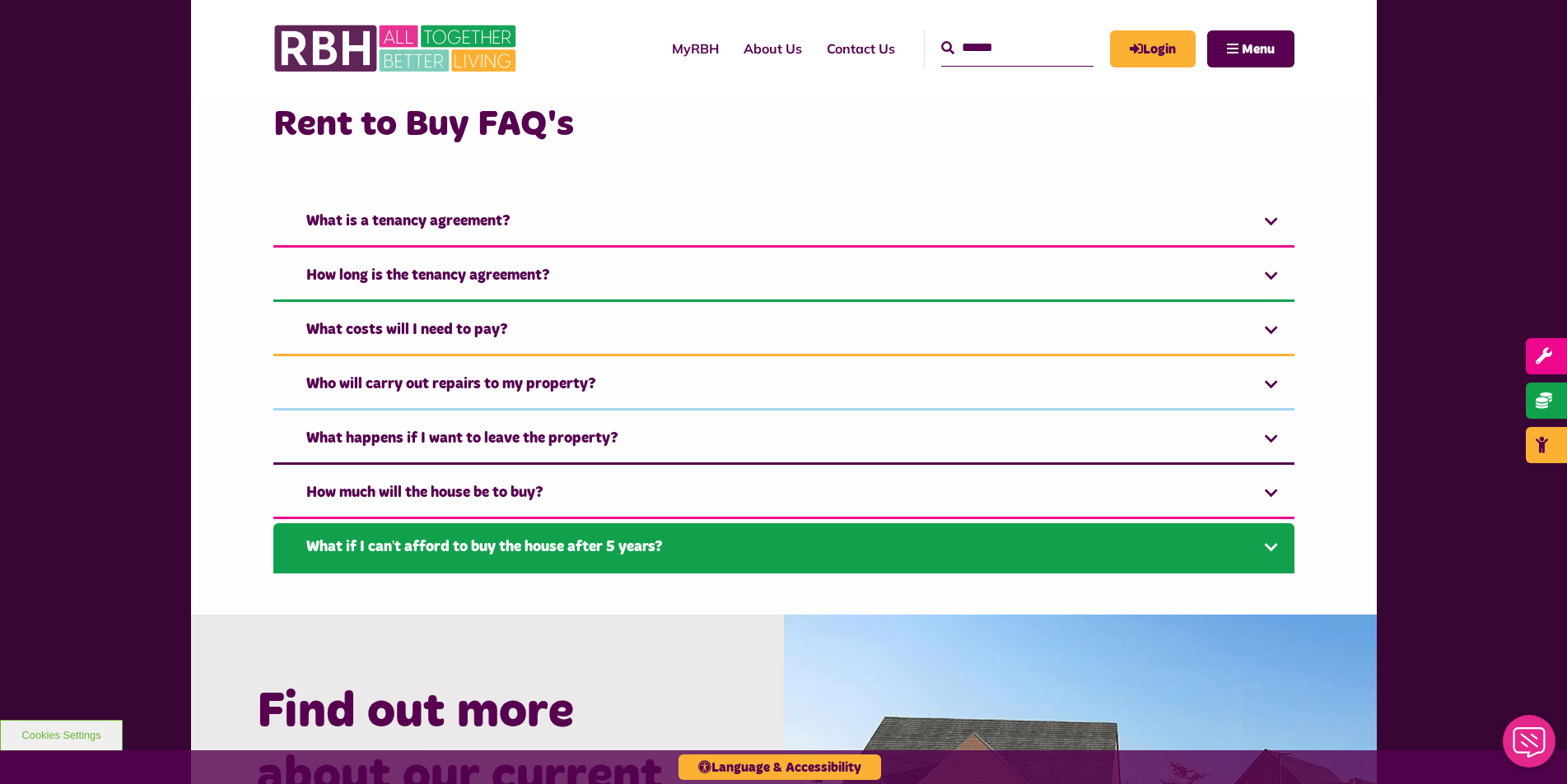
click at [1277, 544] on link "What if I can’t afford to buy the house after 5 years?" at bounding box center [784, 547] width 1021 height 50
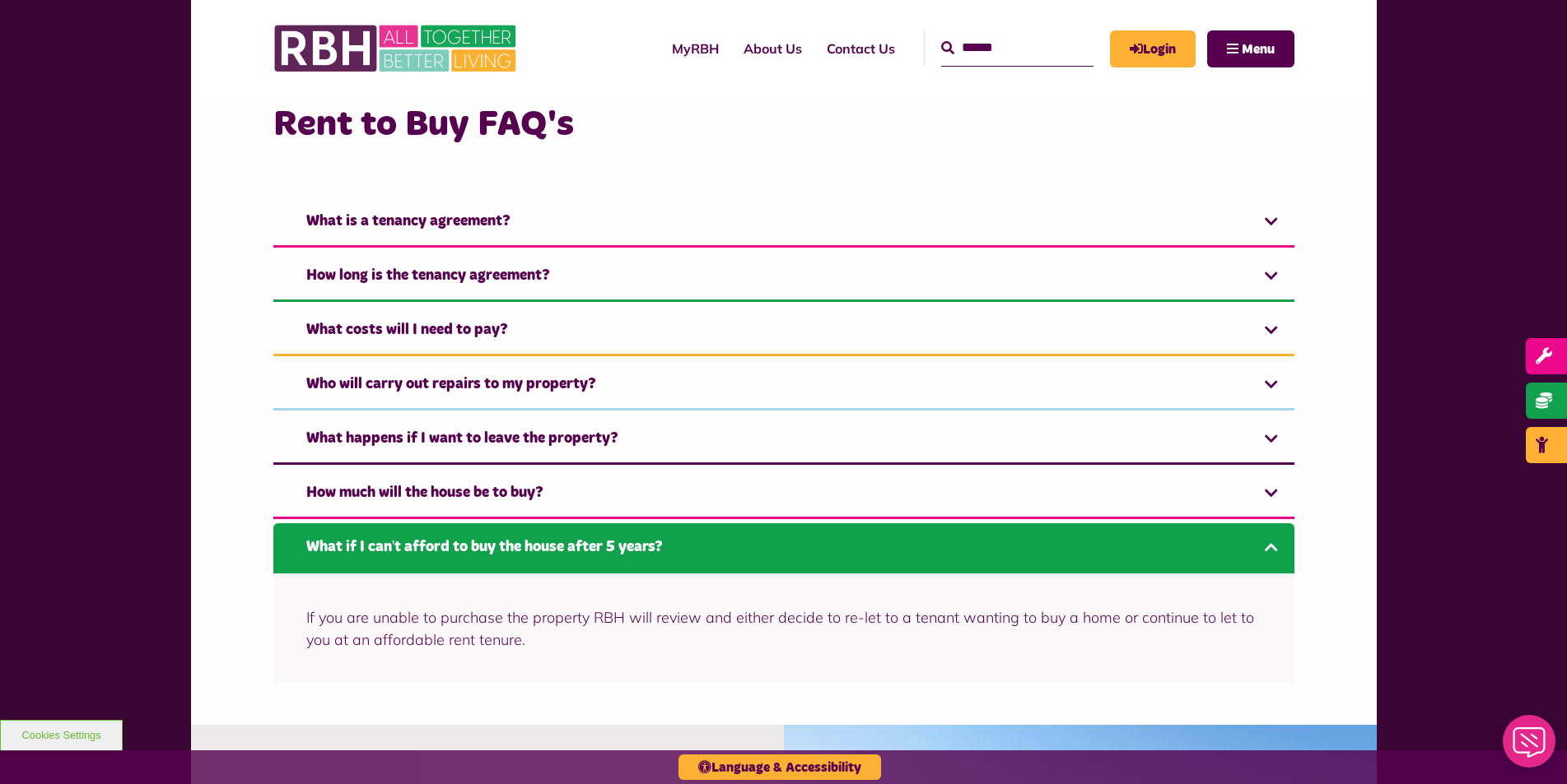
click at [1265, 546] on link "What if I can’t afford to buy the house after 5 years?" at bounding box center [784, 547] width 1021 height 50
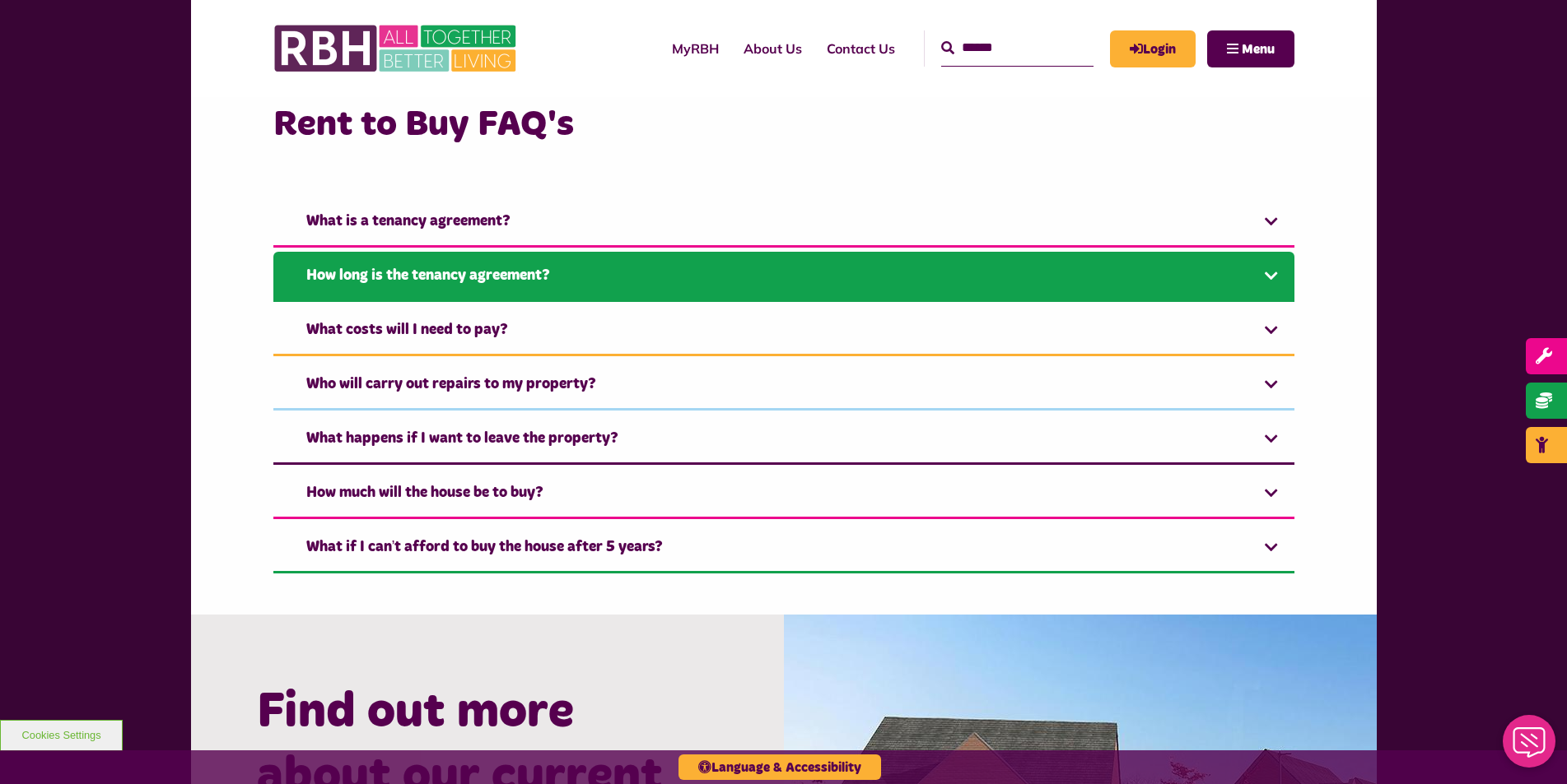
click at [389, 276] on link "How long is the tenancy agreement?" at bounding box center [784, 276] width 1021 height 50
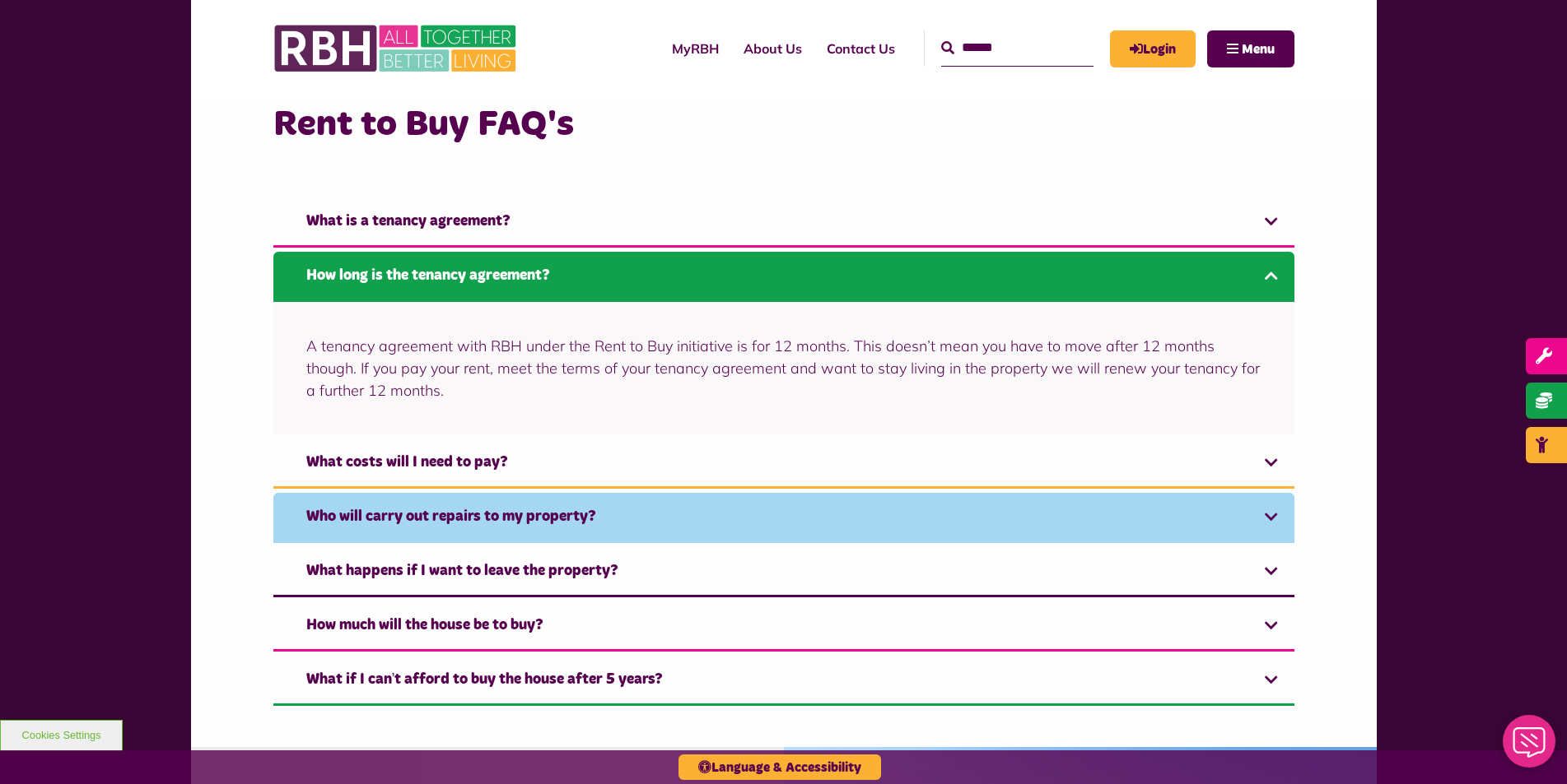
click at [550, 511] on link "Who will carry out repairs to my property?" at bounding box center [784, 518] width 1021 height 50
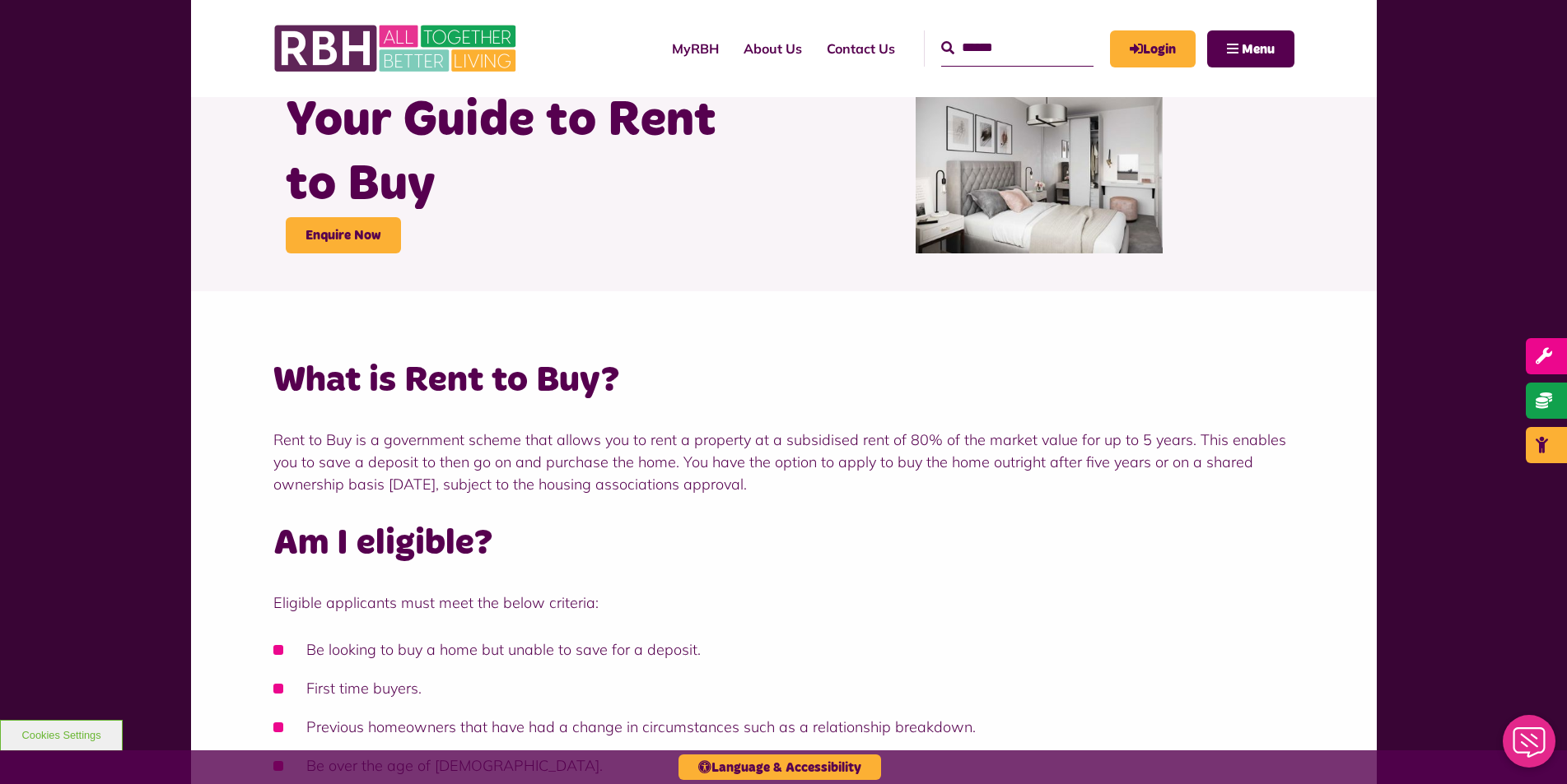
scroll to position [0, 0]
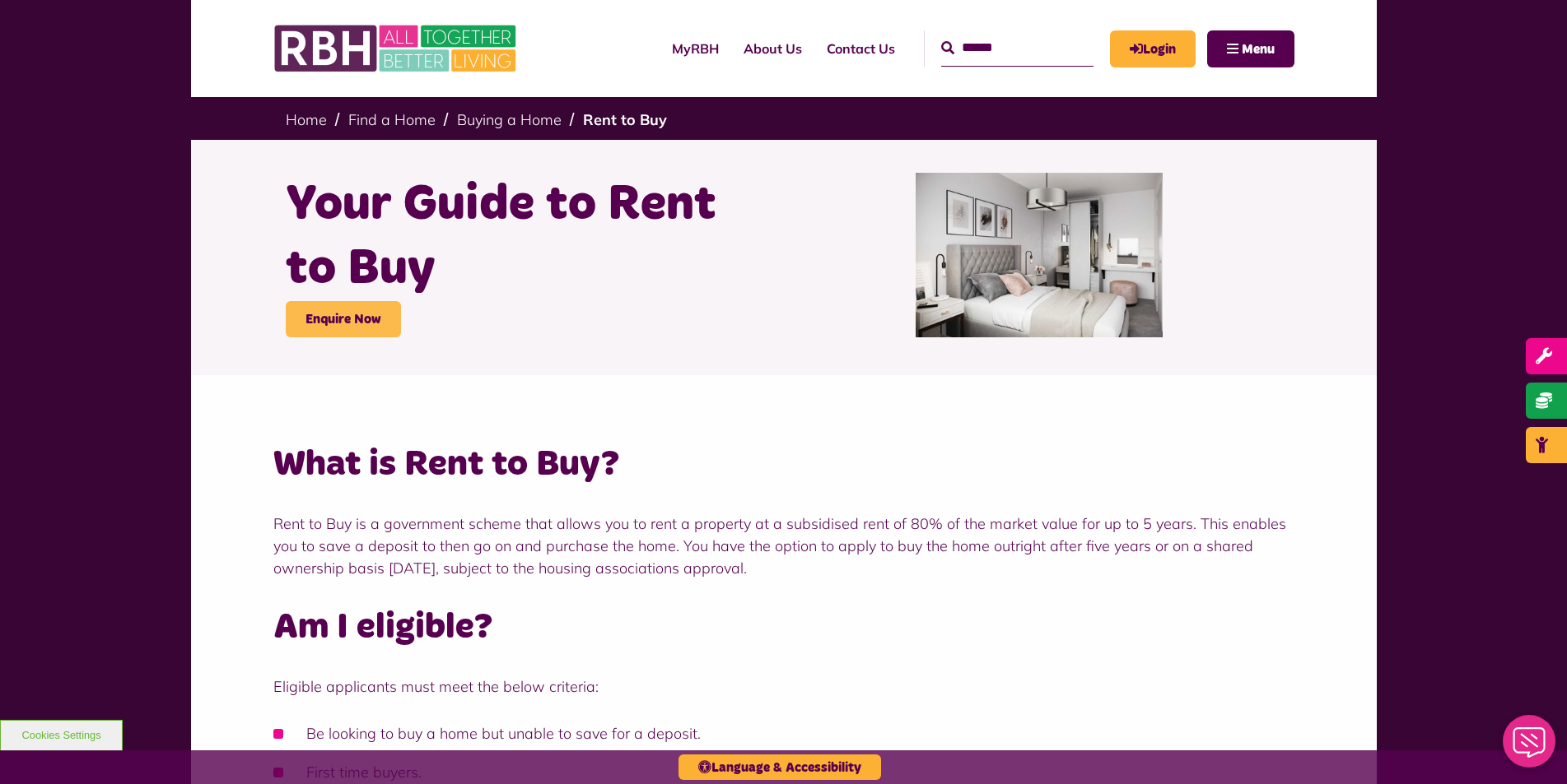
click at [339, 315] on link "Enquire Now" at bounding box center [343, 319] width 115 height 36
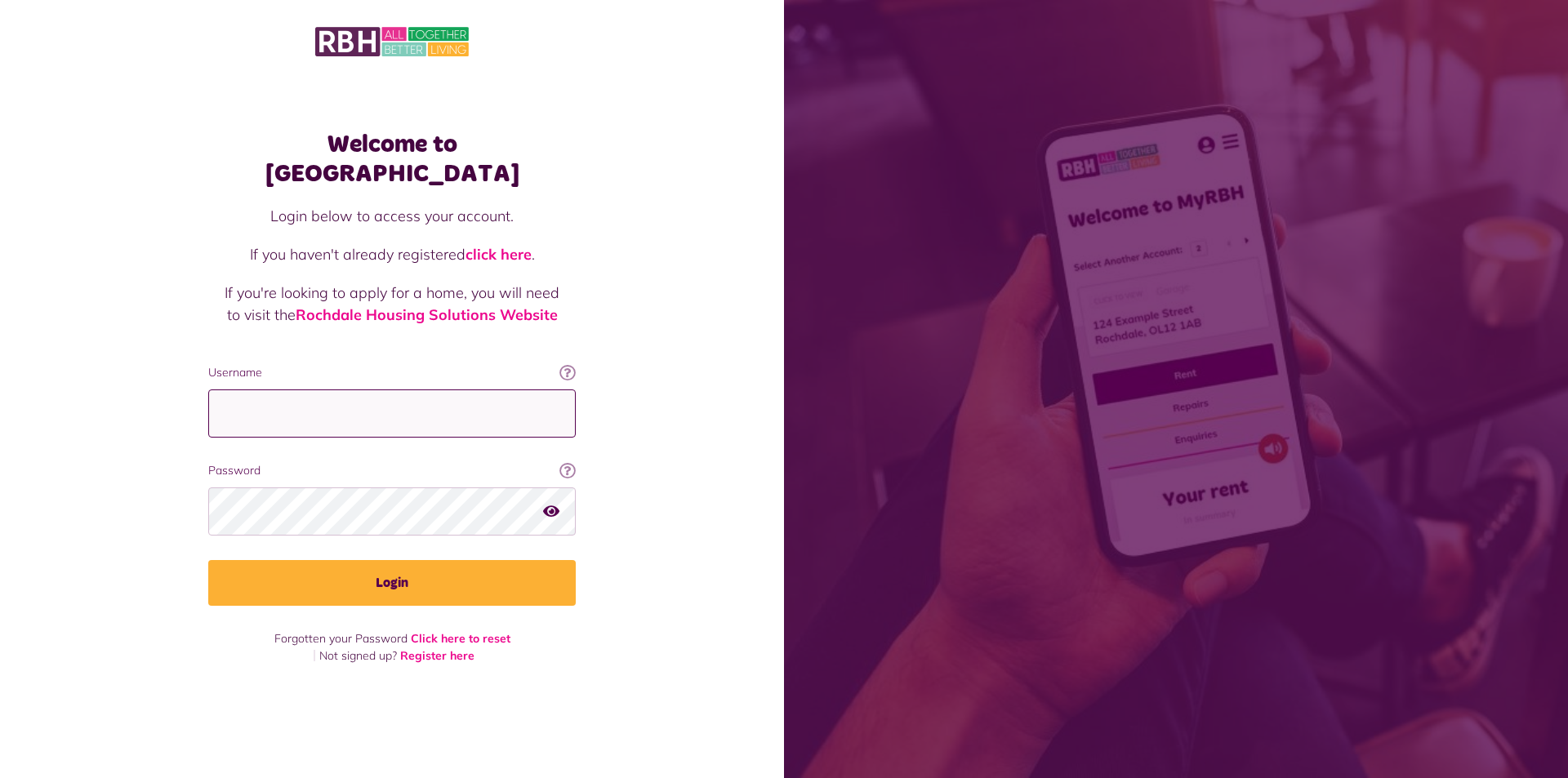
click at [301, 391] on input "Username" at bounding box center [392, 414] width 368 height 49
type input "**********"
click at [554, 504] on icon "button" at bounding box center [551, 511] width 16 height 14
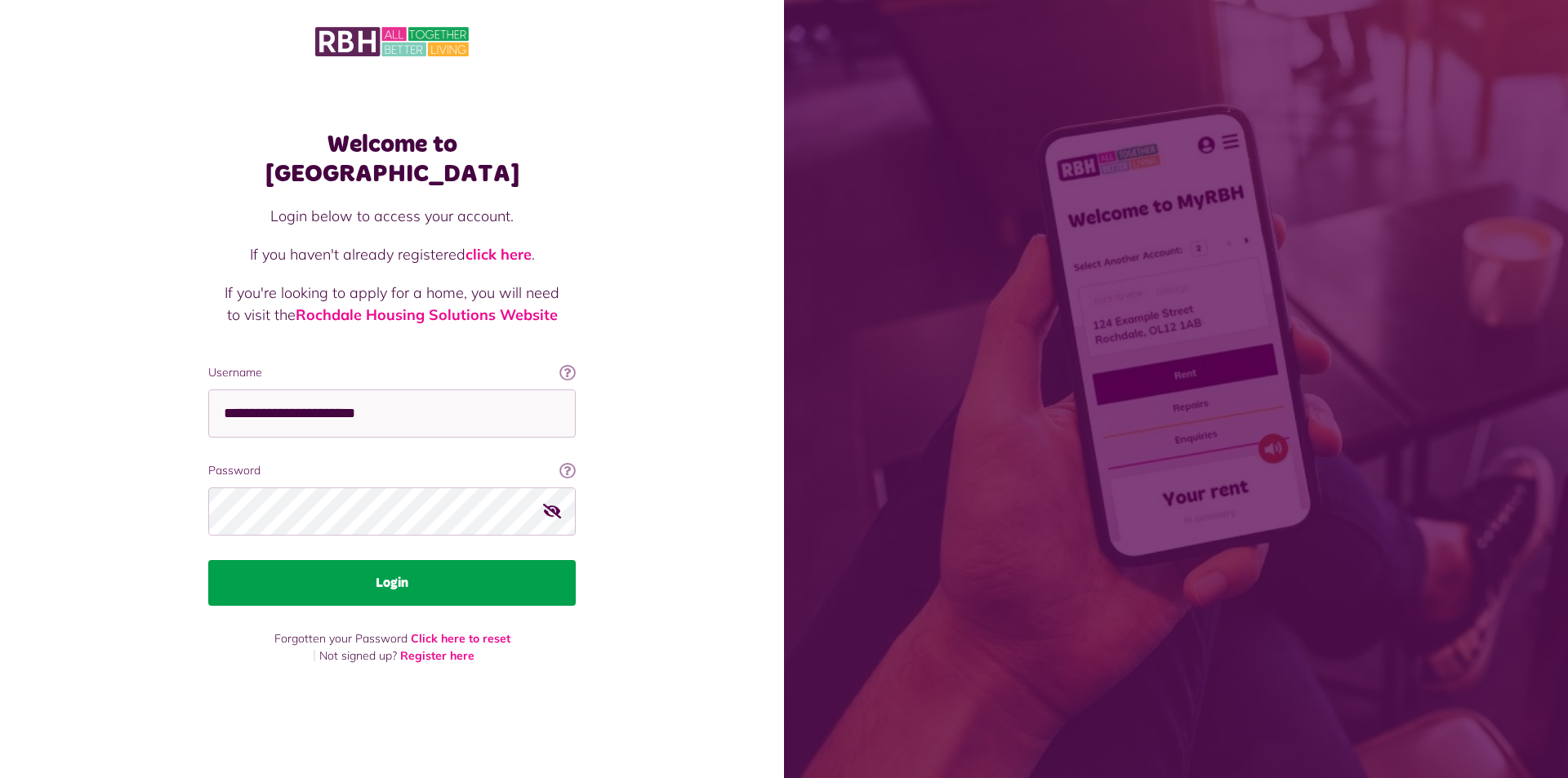
click at [376, 566] on button "Login" at bounding box center [392, 583] width 368 height 46
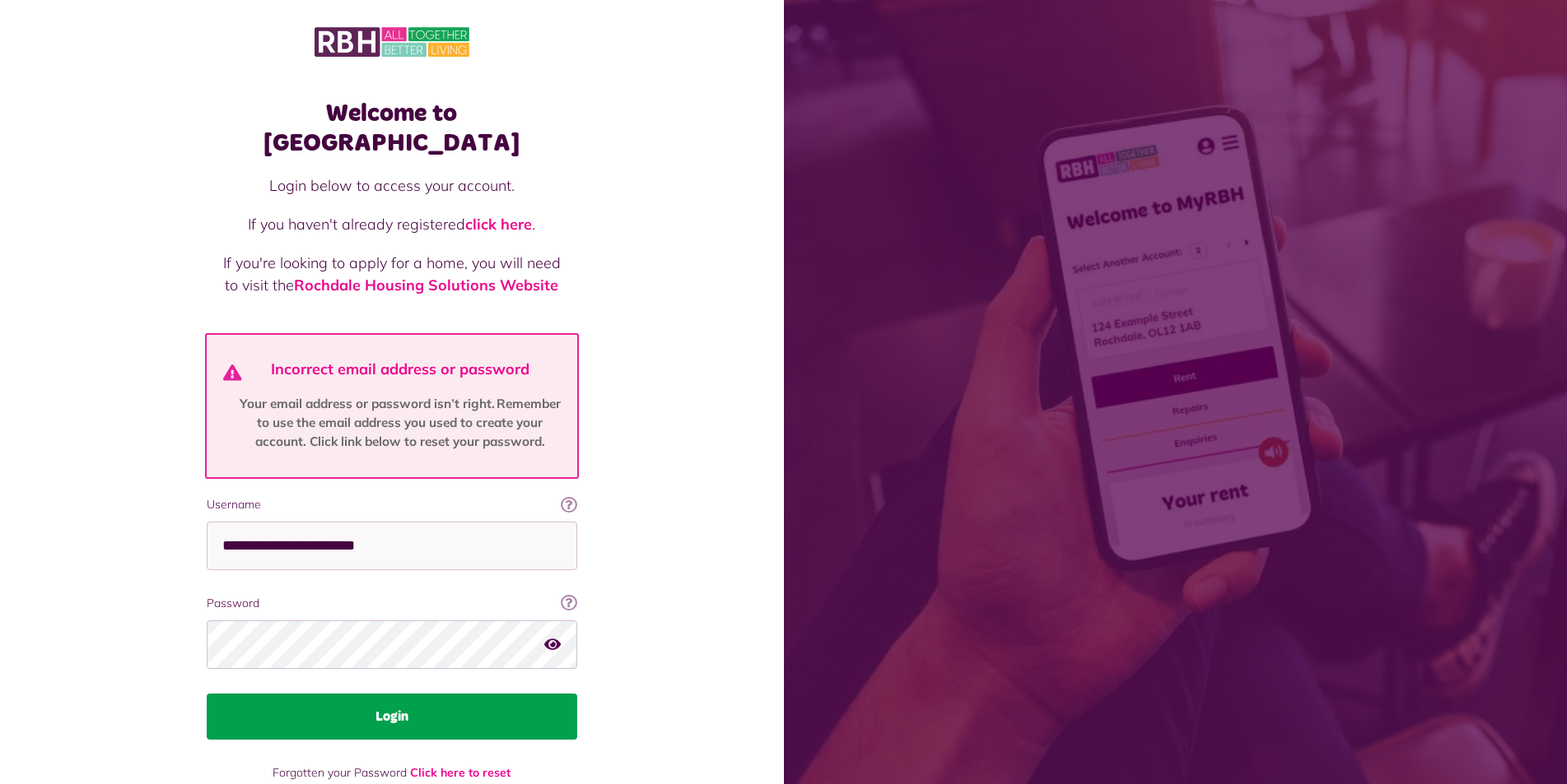
click at [337, 693] on button "Login" at bounding box center [392, 716] width 371 height 46
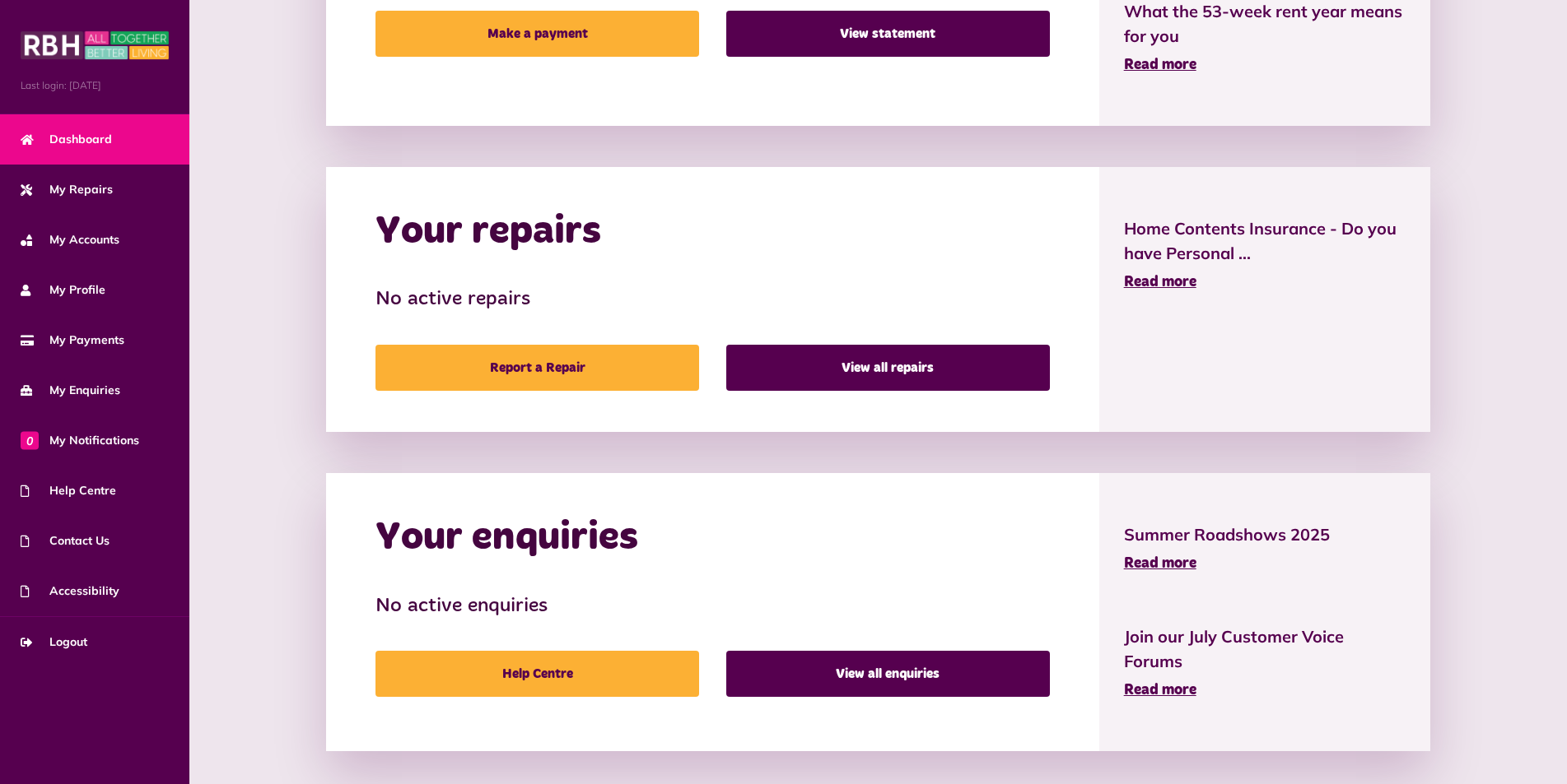
scroll to position [692, 0]
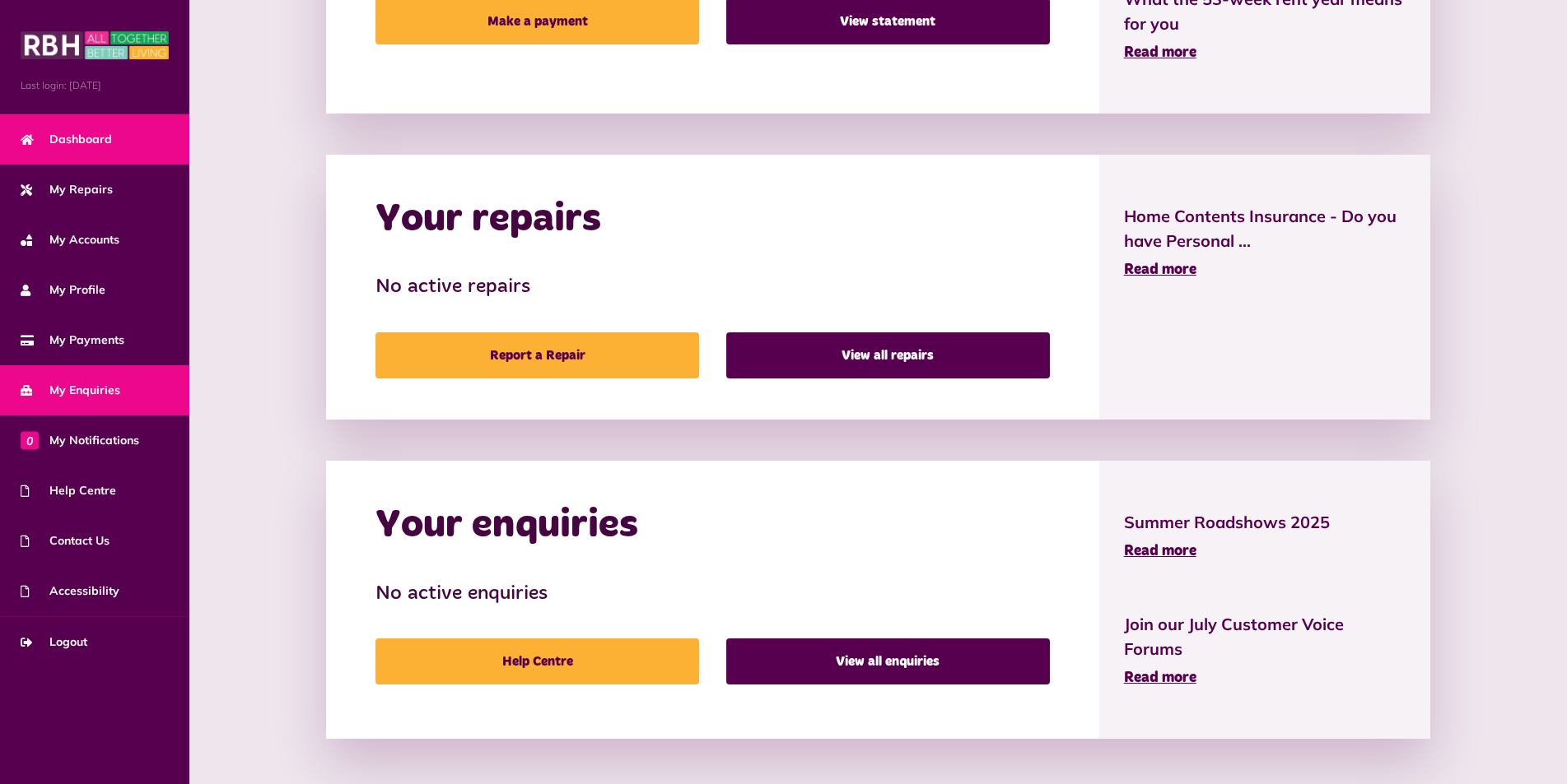
click at [107, 385] on span "My Enquiries" at bounding box center [71, 390] width 100 height 17
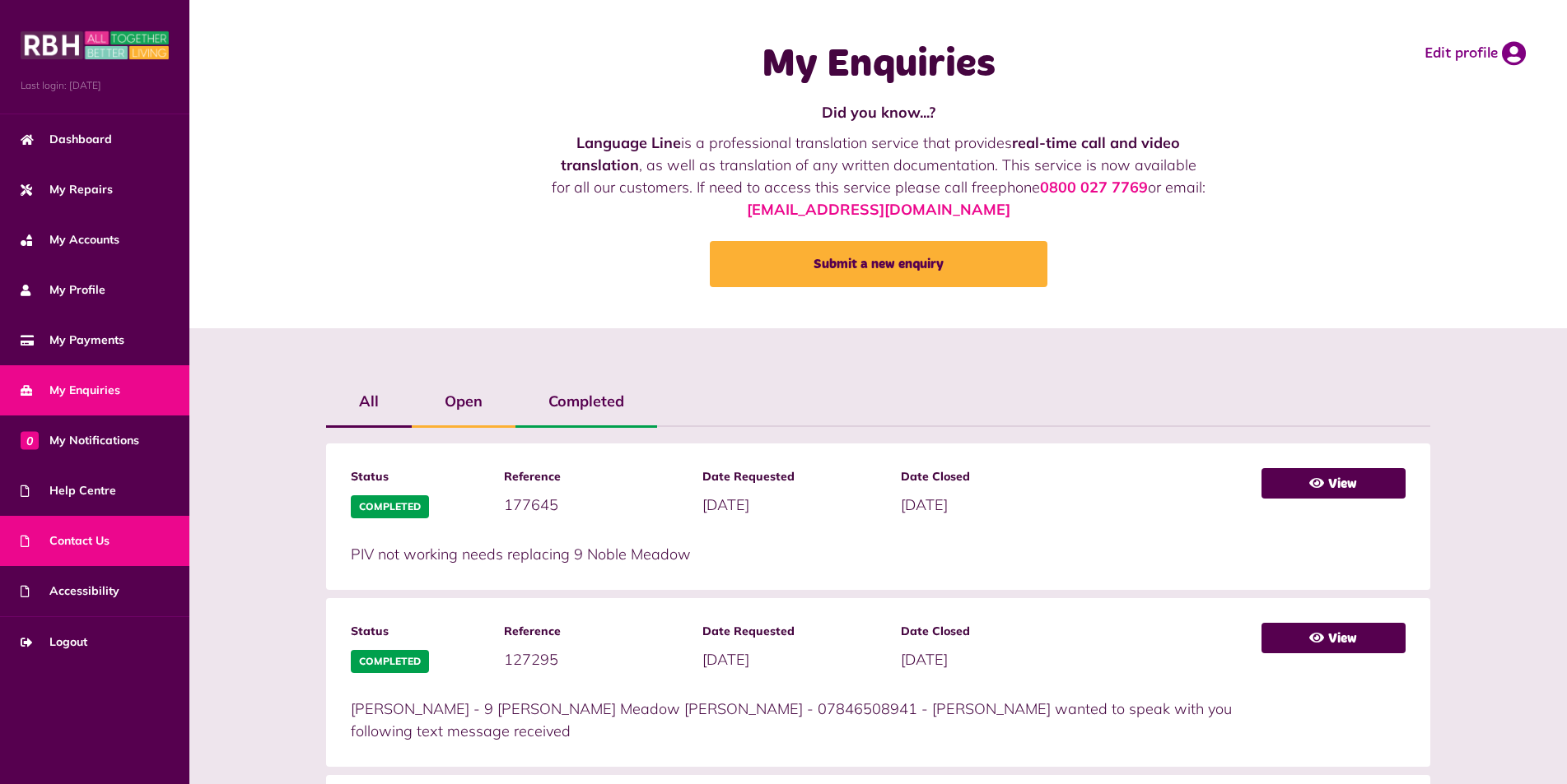
click at [101, 538] on span "Contact Us" at bounding box center [65, 540] width 89 height 17
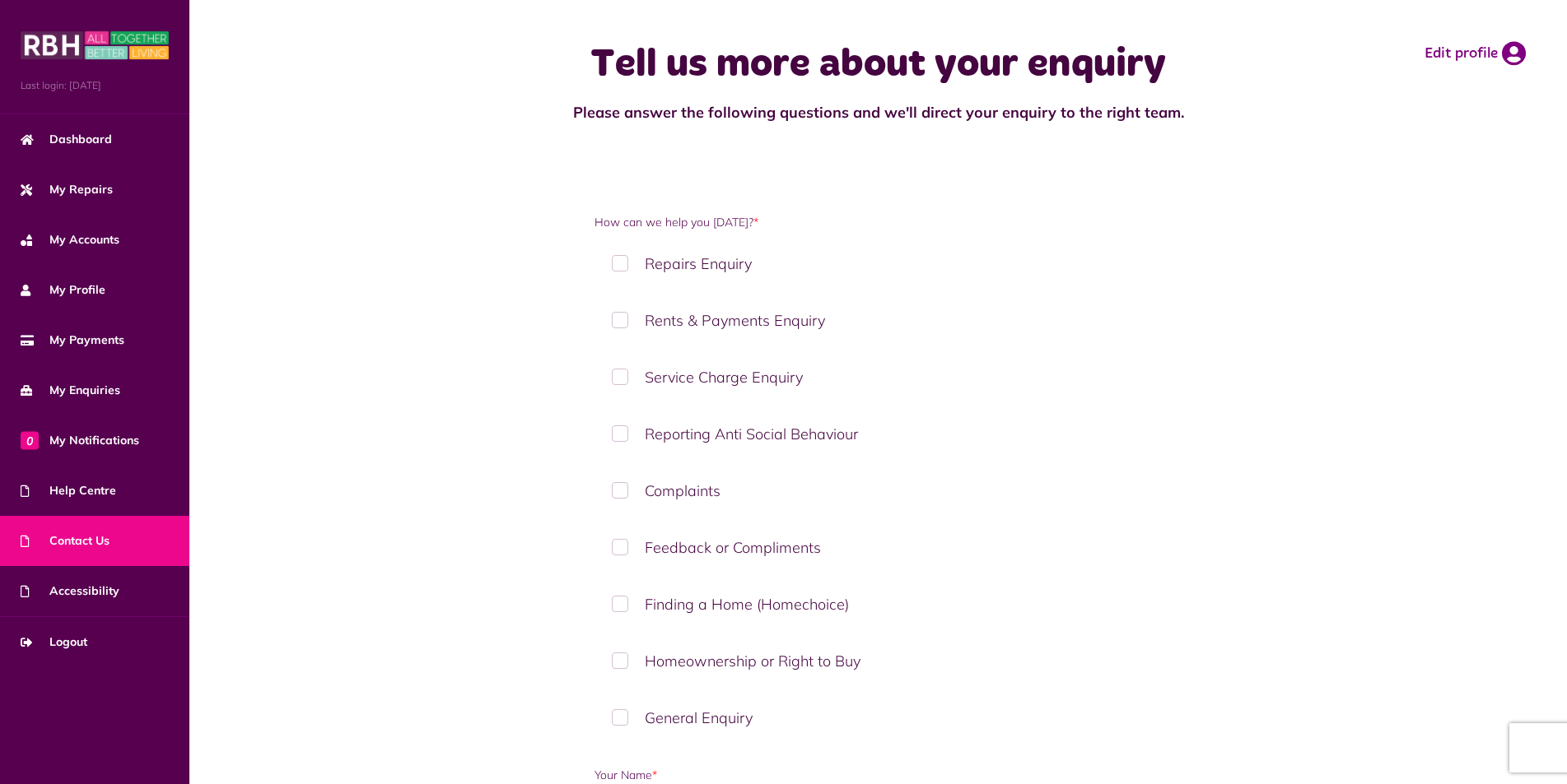
click at [622, 663] on label "Homeownership or Right to Buy" at bounding box center [879, 662] width 568 height 49
click at [921, 663] on label "Homeownership or Right to Buy" at bounding box center [879, 662] width 568 height 49
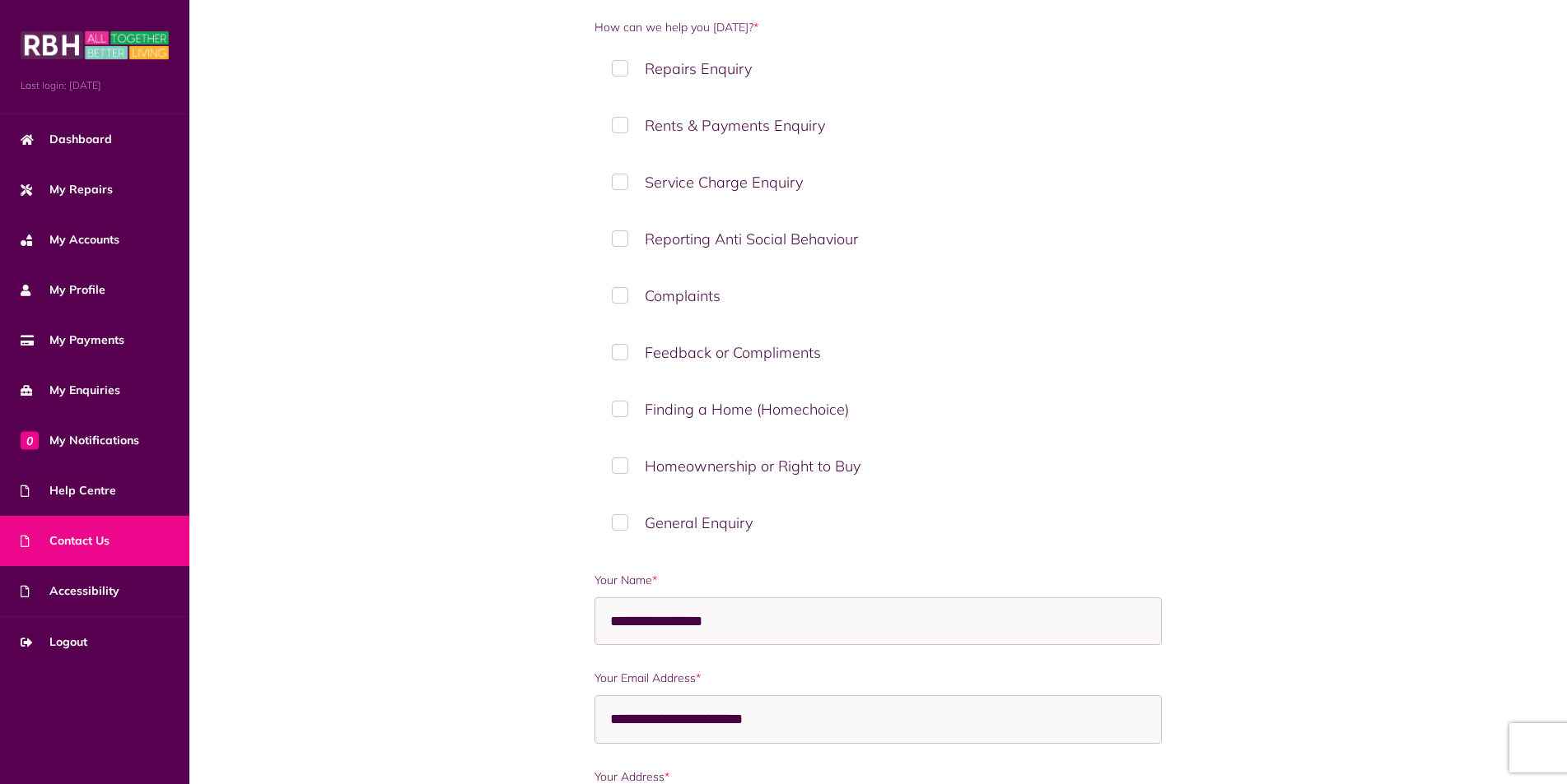
scroll to position [247, 0]
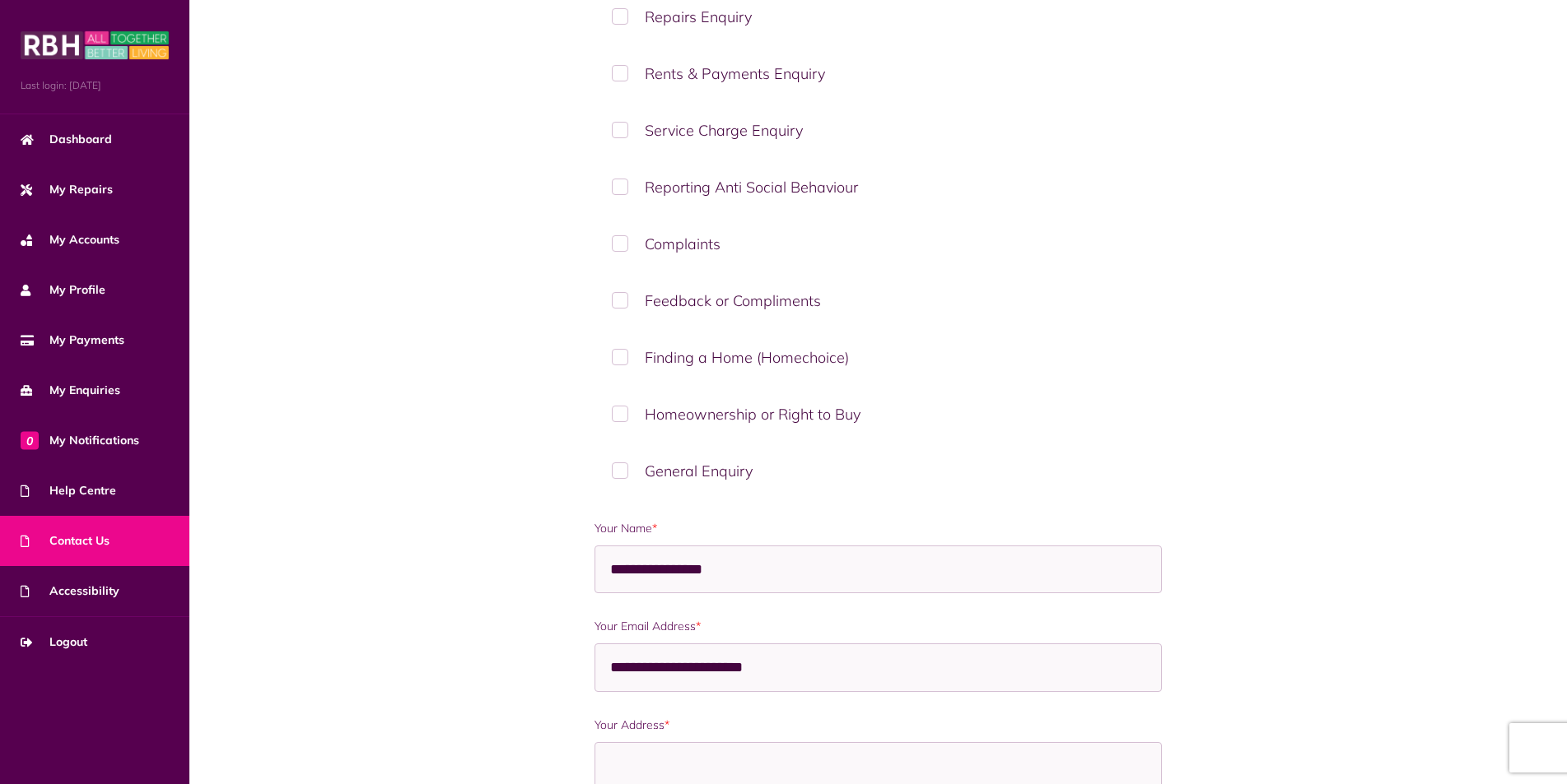
click at [620, 412] on label "Homeownership or Right to Buy" at bounding box center [879, 414] width 568 height 49
click at [614, 410] on label "Homeownership or Right to Buy" at bounding box center [879, 414] width 568 height 49
drag, startPoint x: 443, startPoint y: 382, endPoint x: 417, endPoint y: 393, distance: 28.2
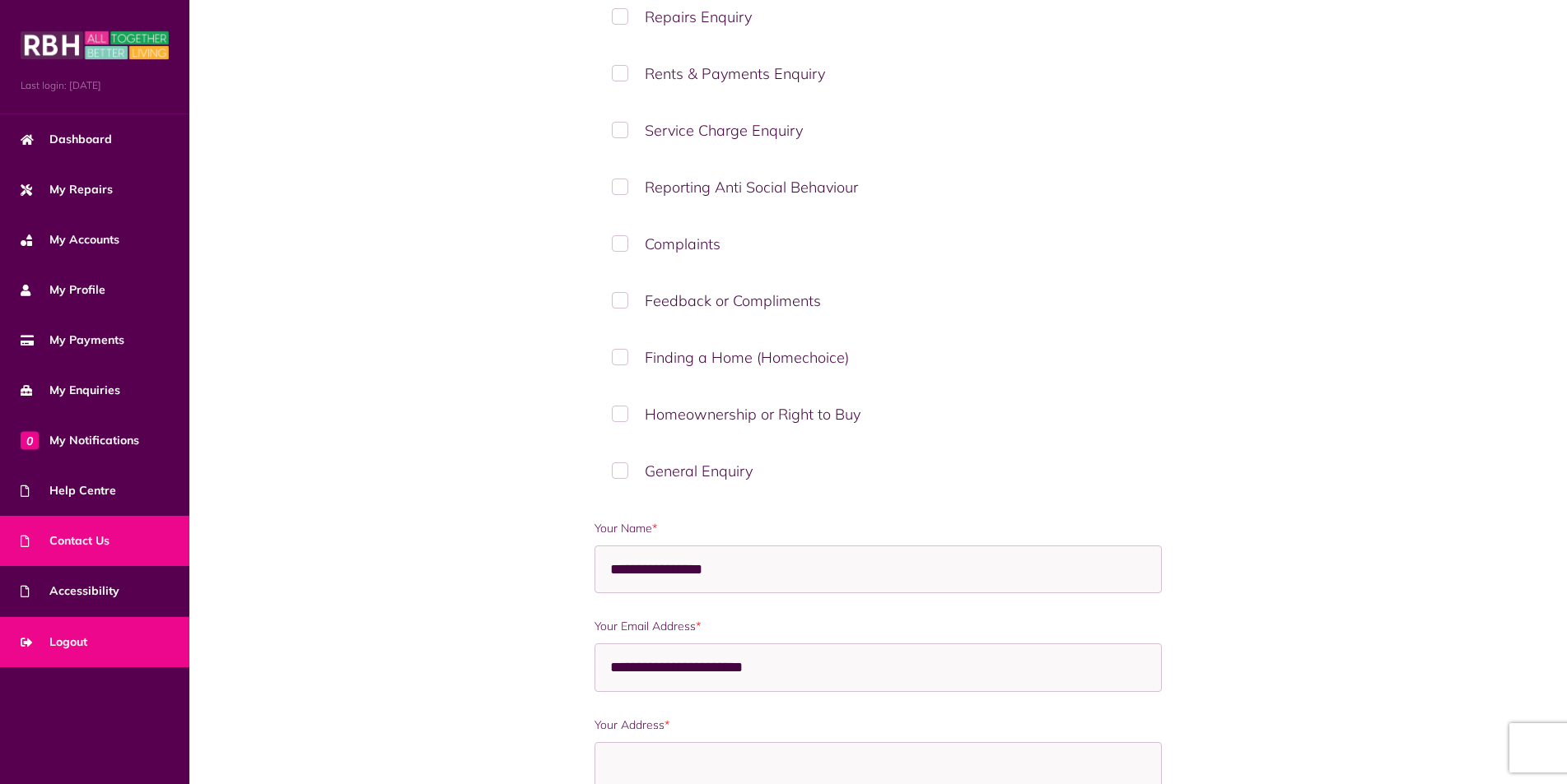
click at [63, 638] on span "Logout" at bounding box center [54, 642] width 67 height 17
